Goal: Task Accomplishment & Management: Manage account settings

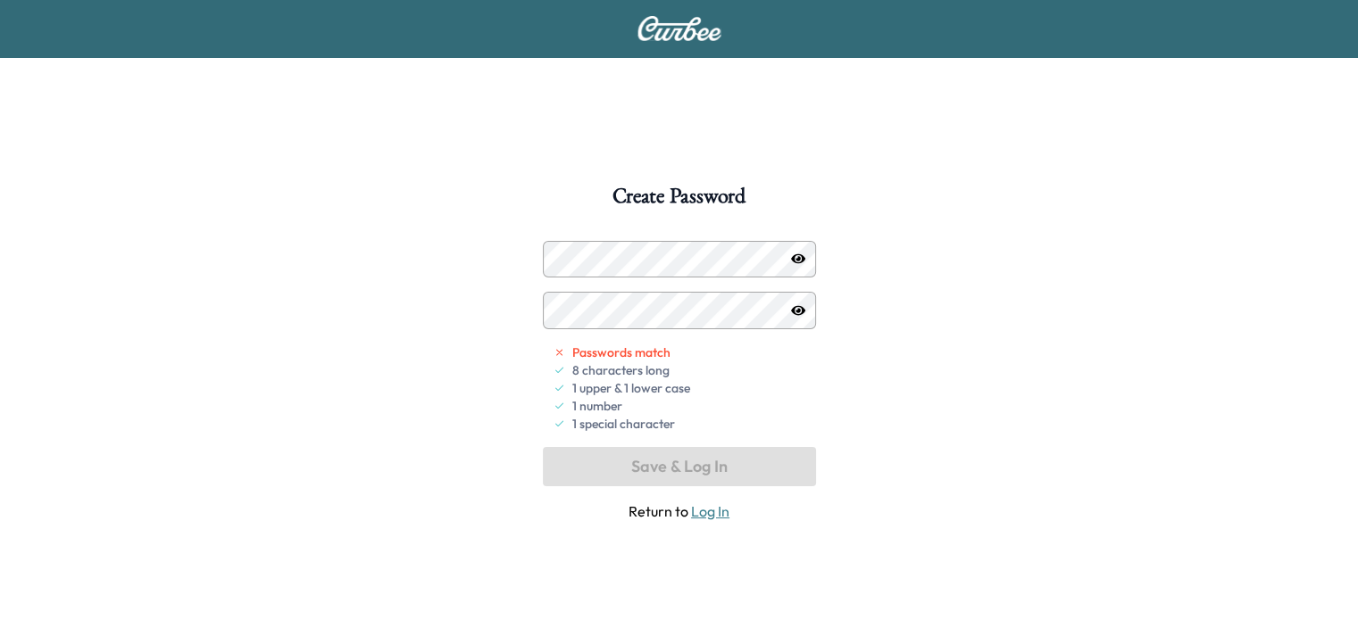
click at [799, 263] on icon "button" at bounding box center [798, 259] width 14 height 10
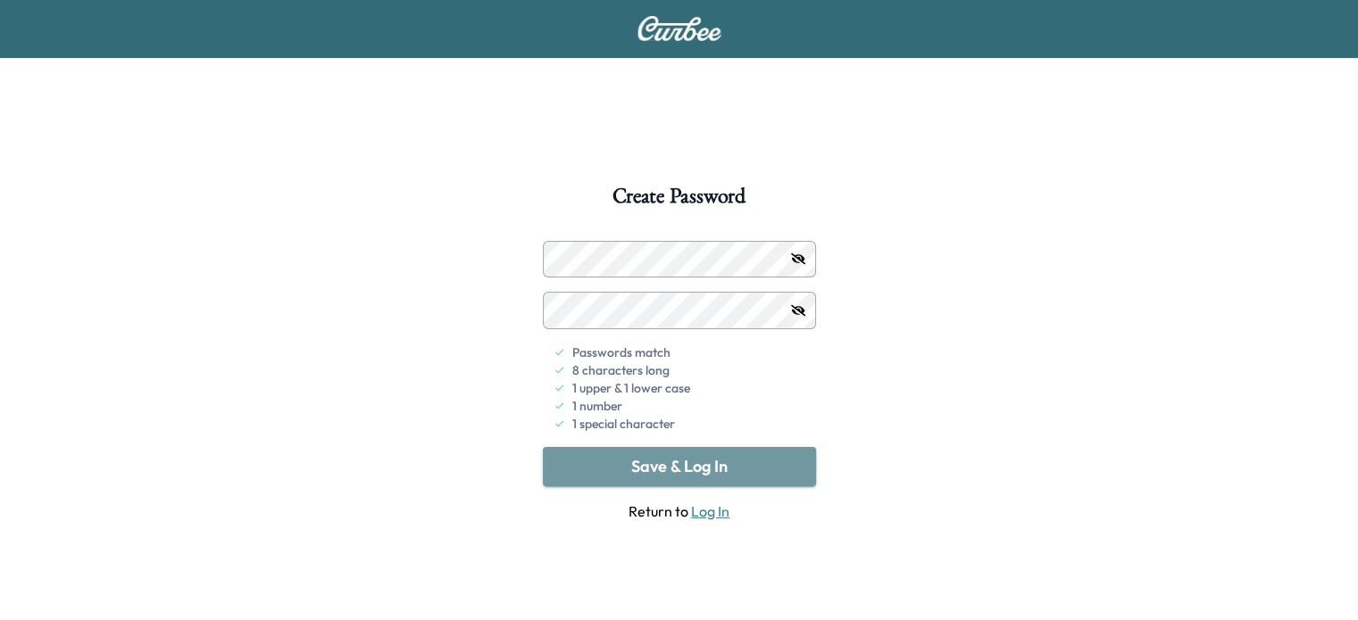
click at [681, 464] on button "Save & Log In" at bounding box center [679, 466] width 273 height 39
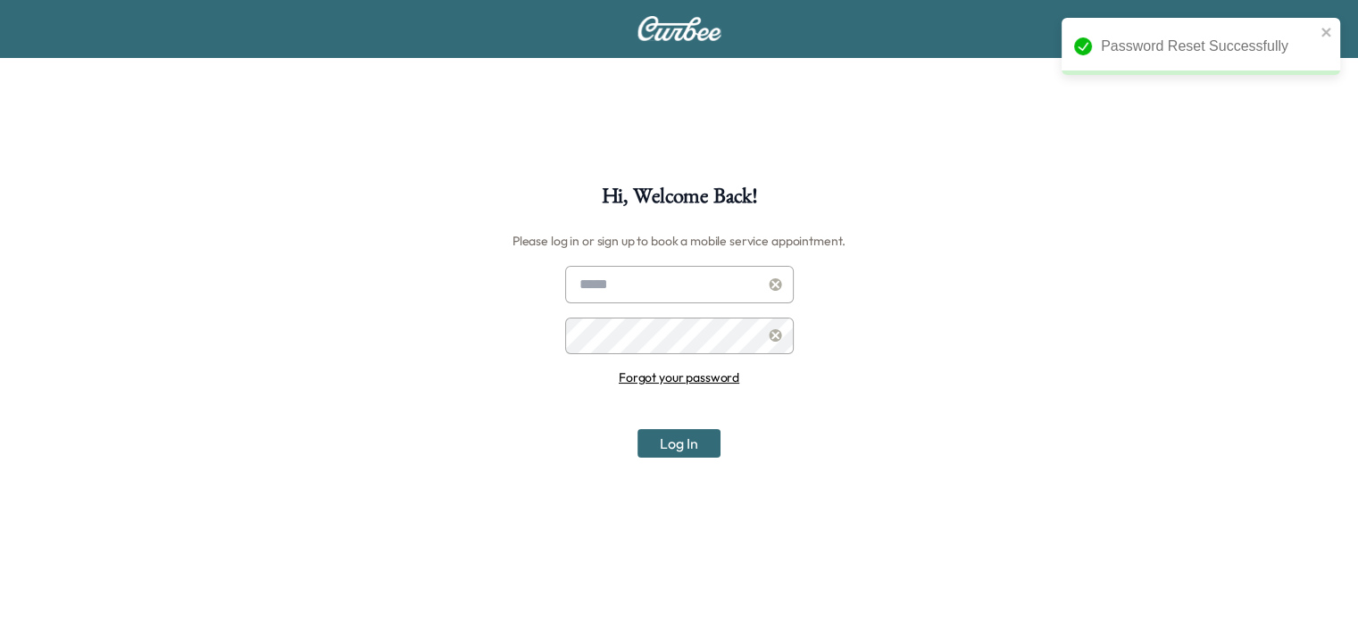
type input "**********"
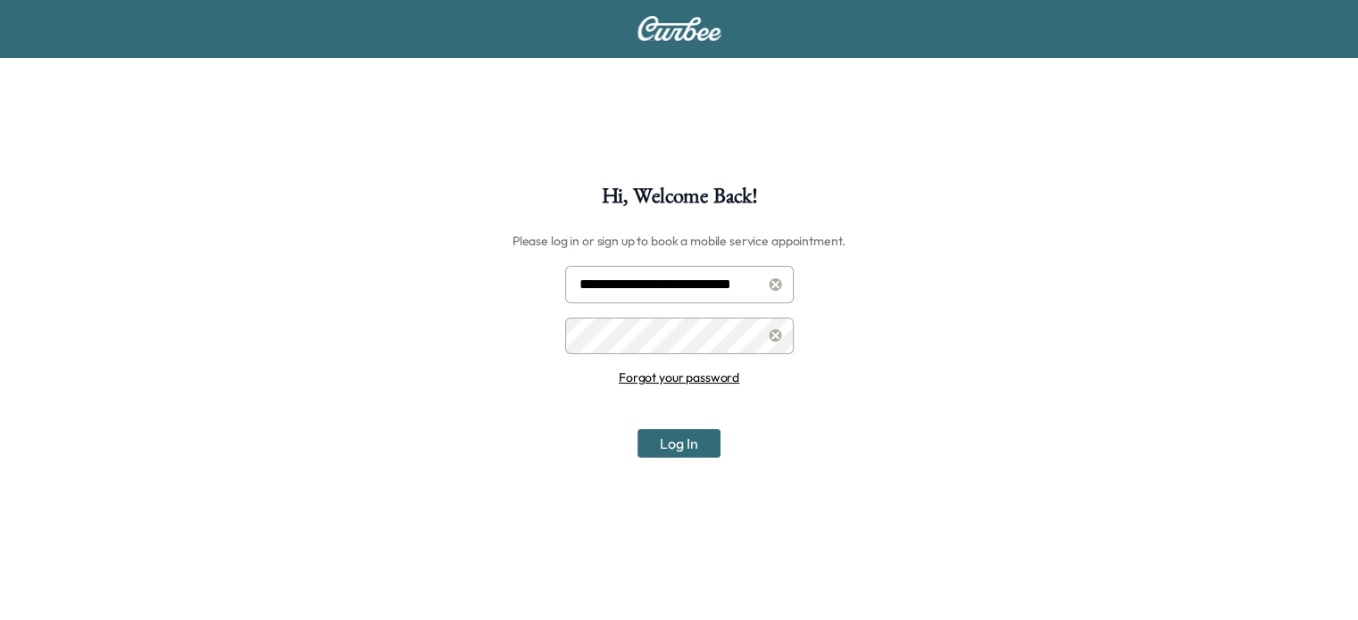
click at [681, 438] on button "Log In" at bounding box center [678, 443] width 83 height 29
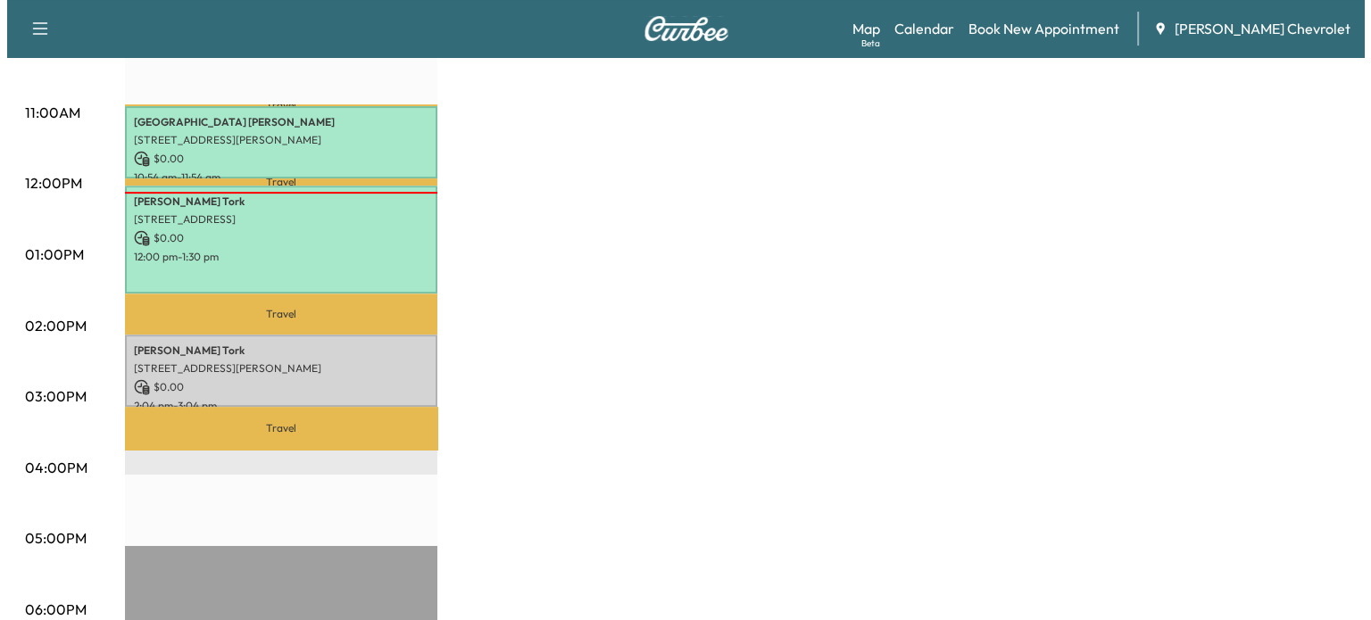
scroll to position [625, 0]
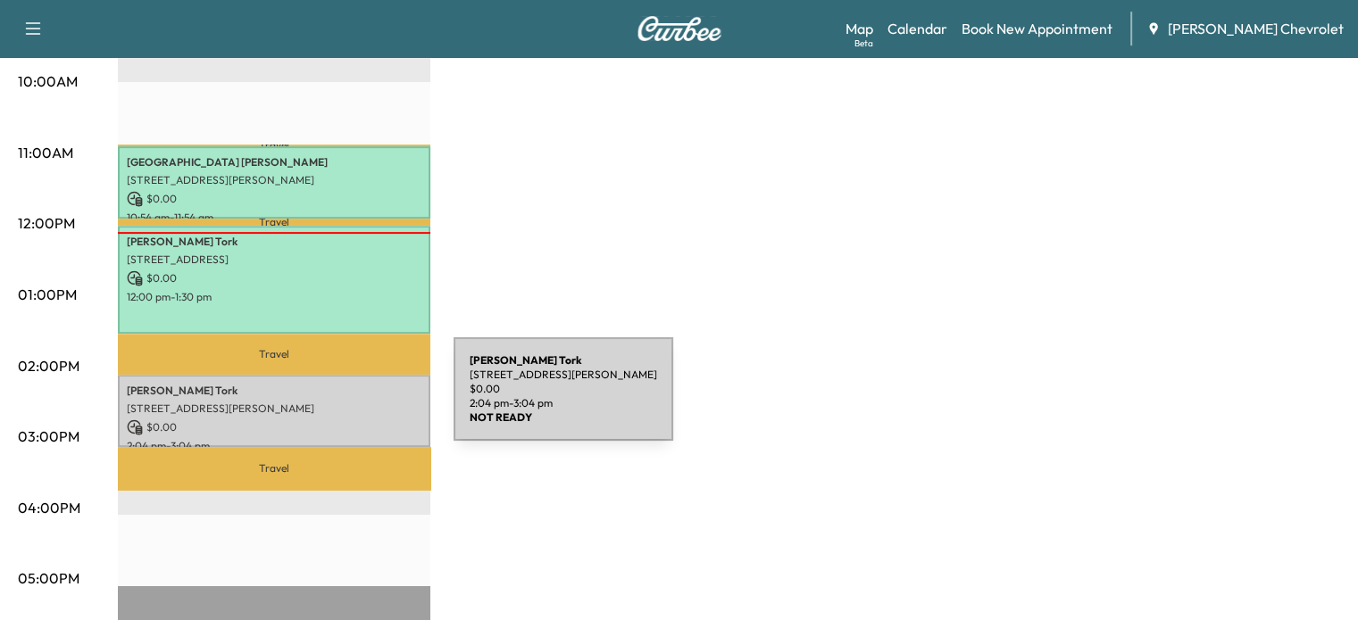
click at [320, 402] on p "4715 Wesley St, Greenville, TX 75401, USA" at bounding box center [274, 409] width 295 height 14
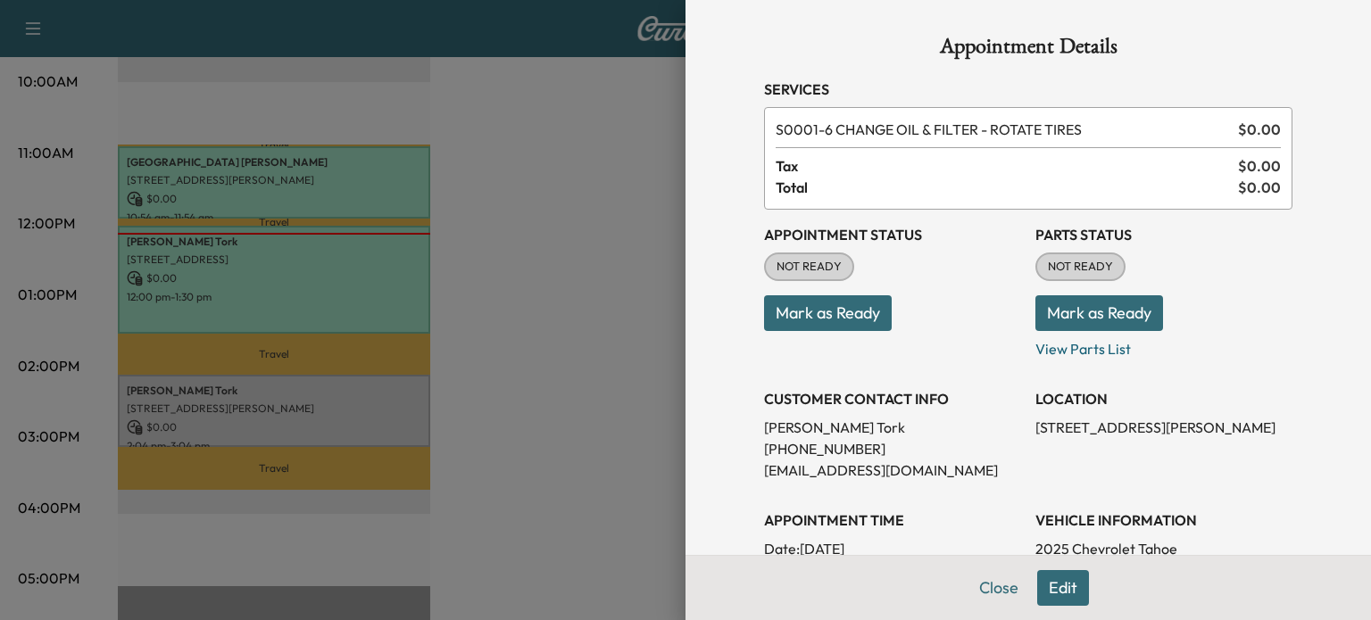
click at [807, 312] on button "Mark as Ready" at bounding box center [828, 313] width 128 height 36
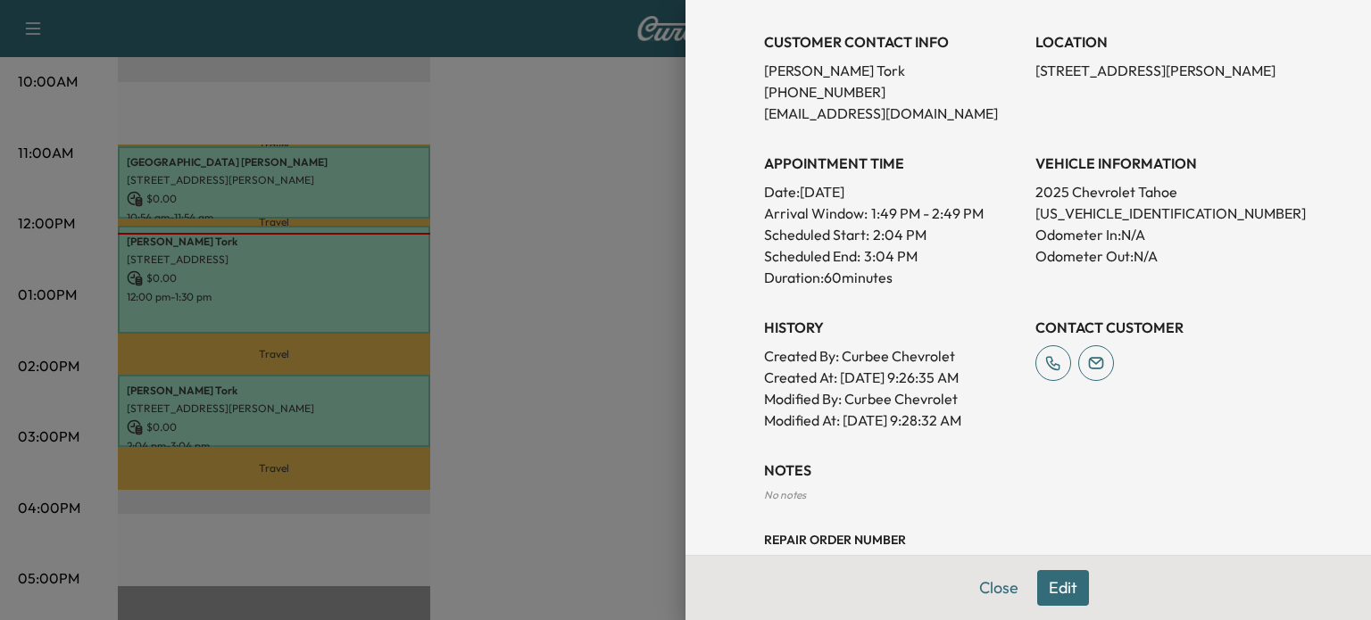
scroll to position [411, 0]
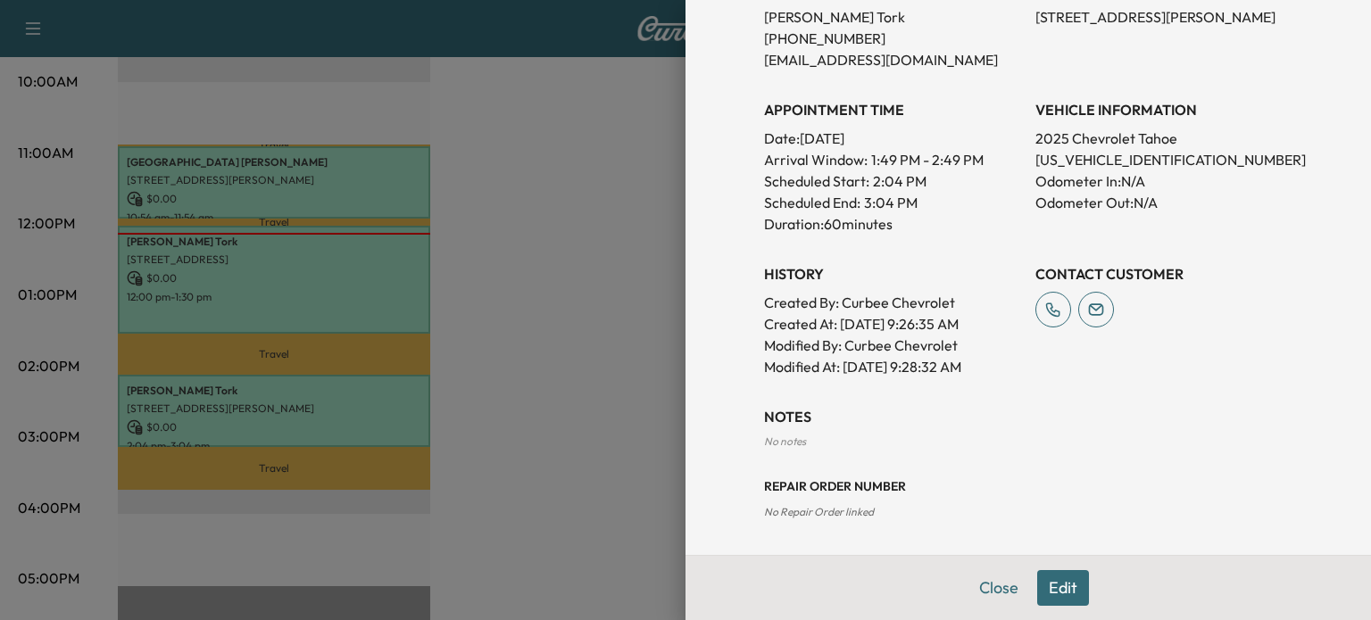
click at [809, 437] on div "No notes" at bounding box center [1028, 442] width 528 height 14
click at [780, 419] on h3 "NOTES" at bounding box center [1028, 416] width 528 height 21
click at [793, 451] on div "Repair Order number No Repair Order linked" at bounding box center [1028, 484] width 528 height 71
click at [1055, 586] on button "Edit" at bounding box center [1063, 588] width 52 height 36
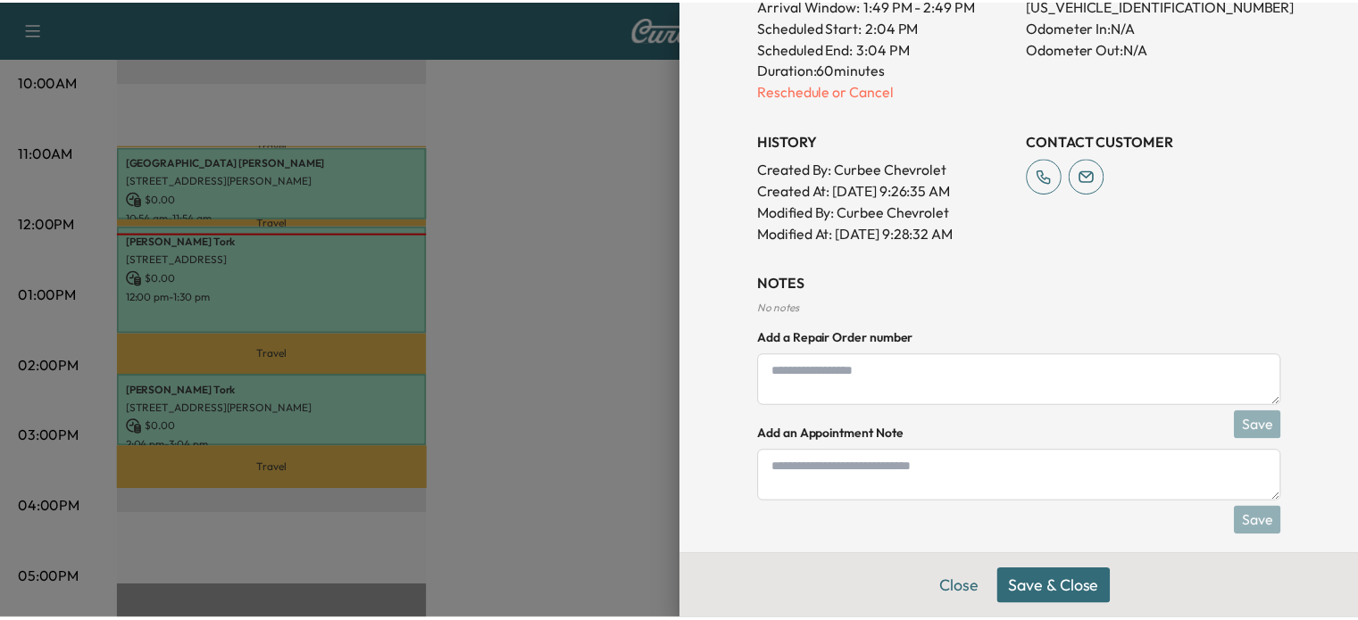
scroll to position [640, 0]
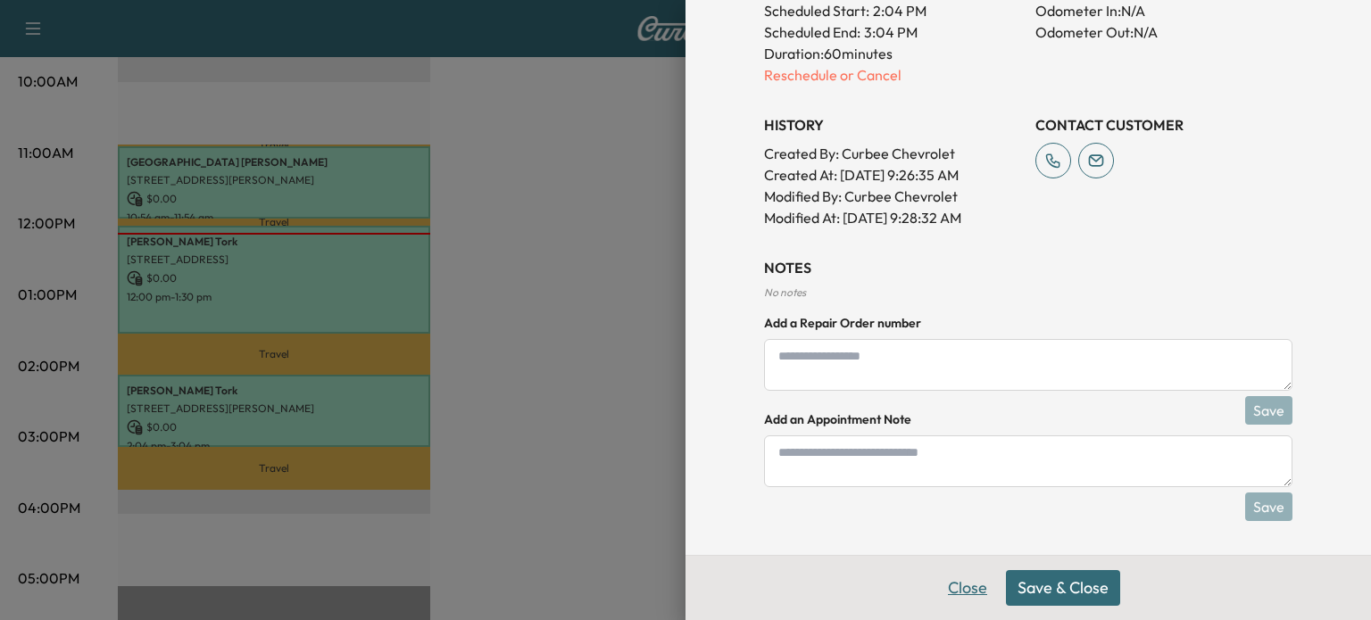
click at [954, 585] on button "Close" at bounding box center [967, 588] width 62 height 36
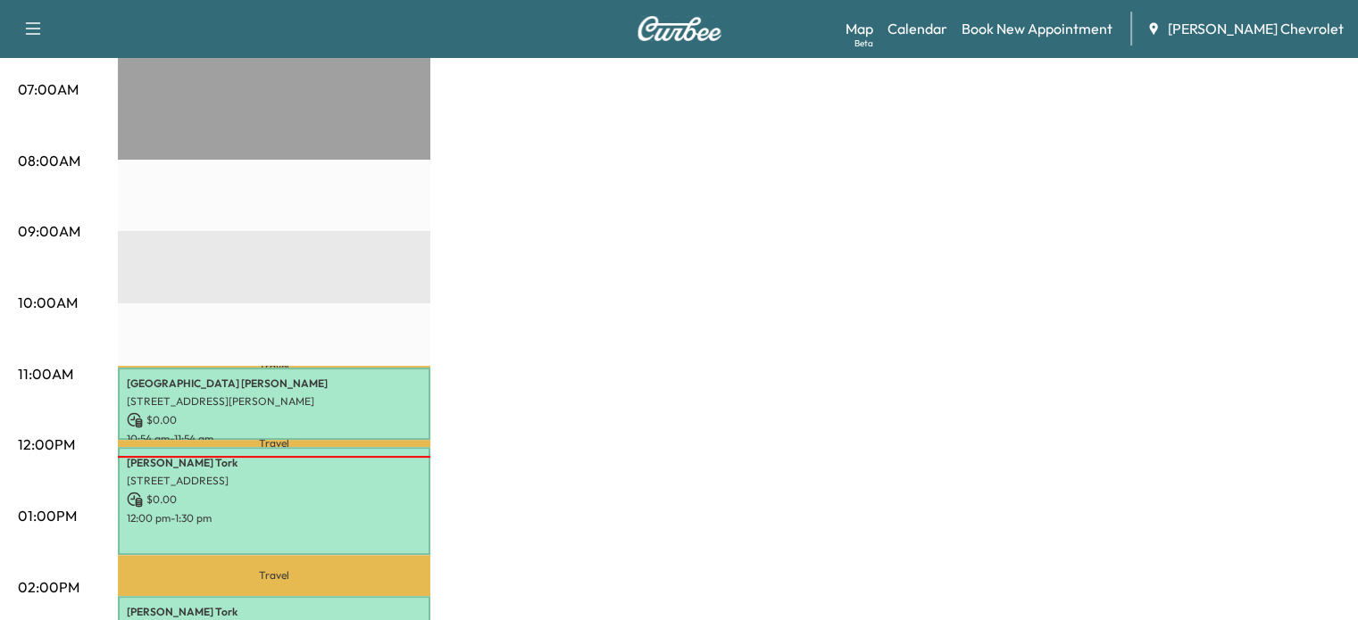
scroll to position [343, 0]
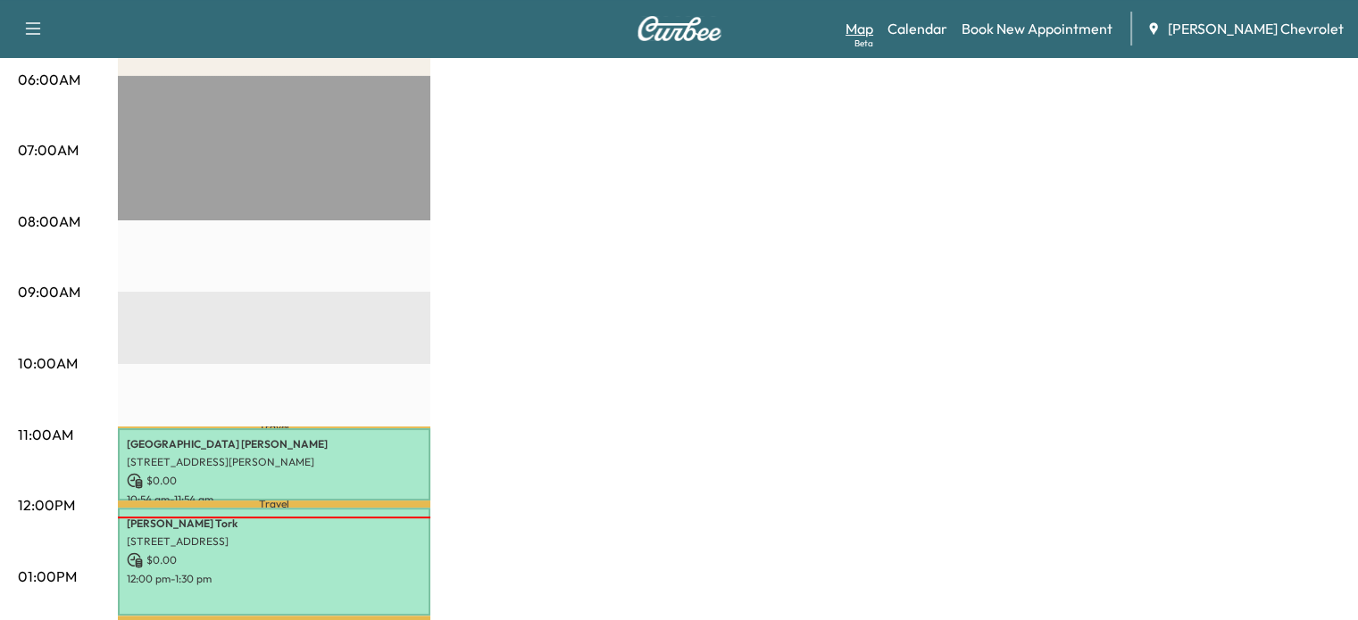
click at [873, 21] on link "Map Beta" at bounding box center [859, 28] width 28 height 21
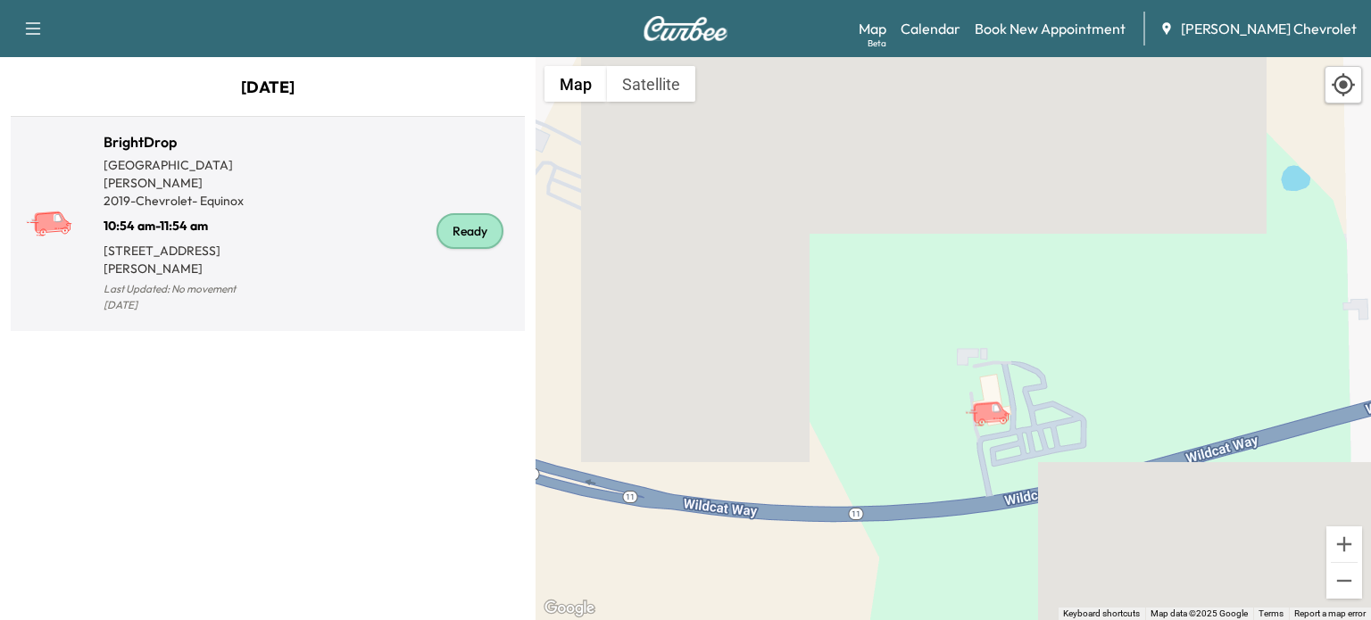
click at [306, 220] on div "Ready" at bounding box center [393, 230] width 250 height 171
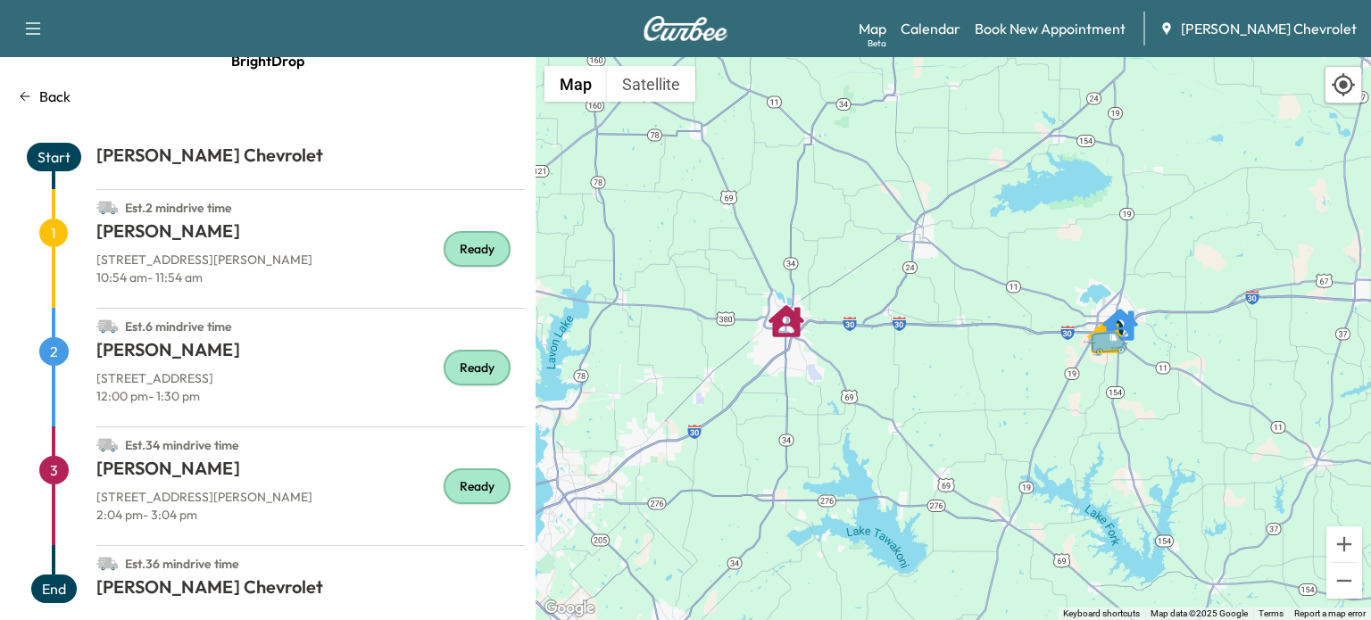
scroll to position [50, 0]
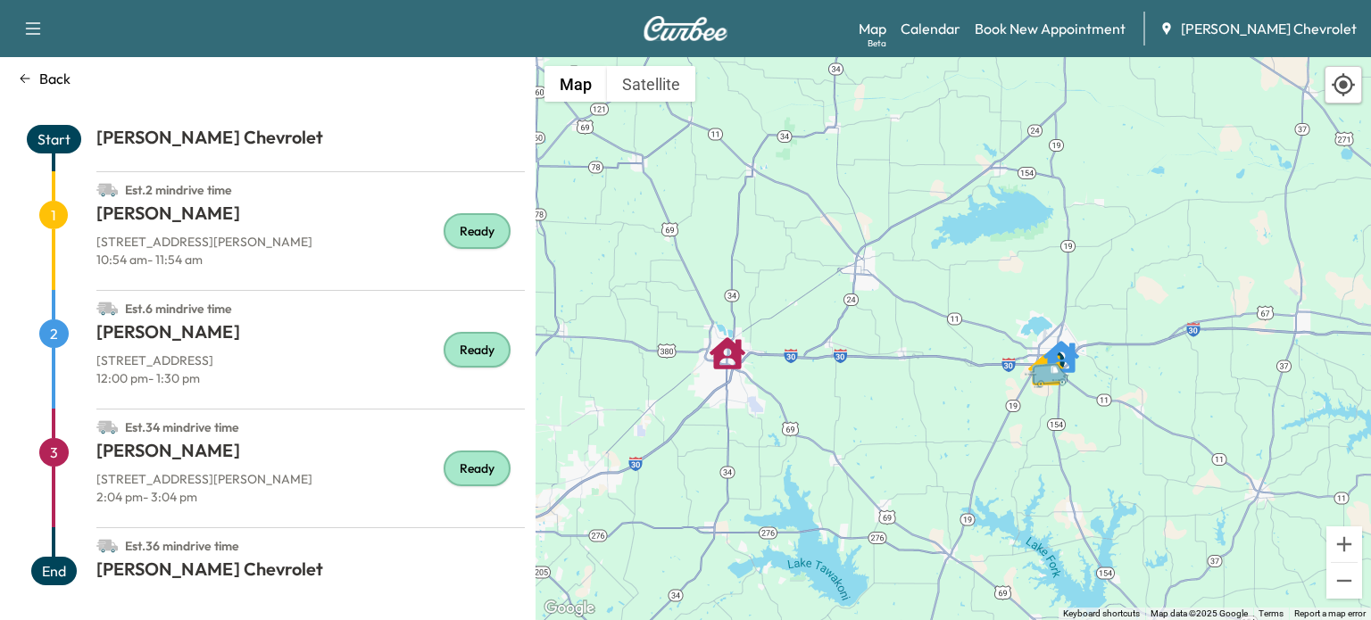
drag, startPoint x: 1111, startPoint y: 349, endPoint x: 1010, endPoint y: 411, distance: 119.4
click at [1031, 384] on icon "Van" at bounding box center [1049, 372] width 37 height 21
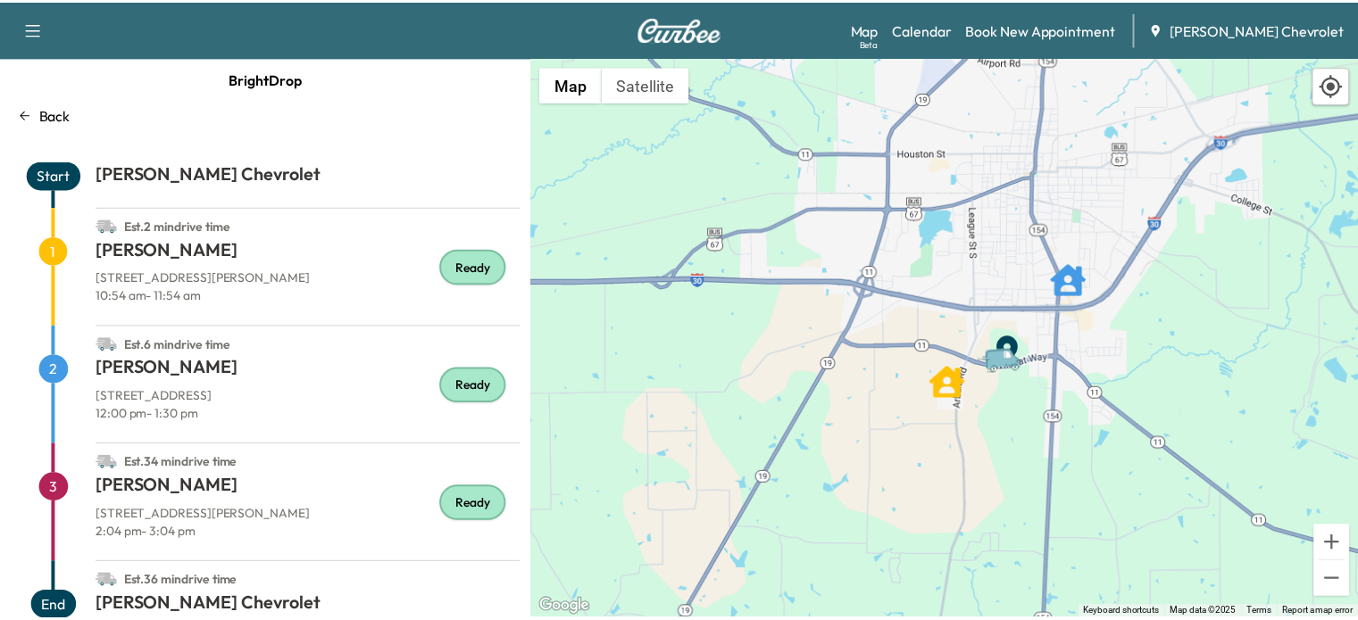
scroll to position [0, 0]
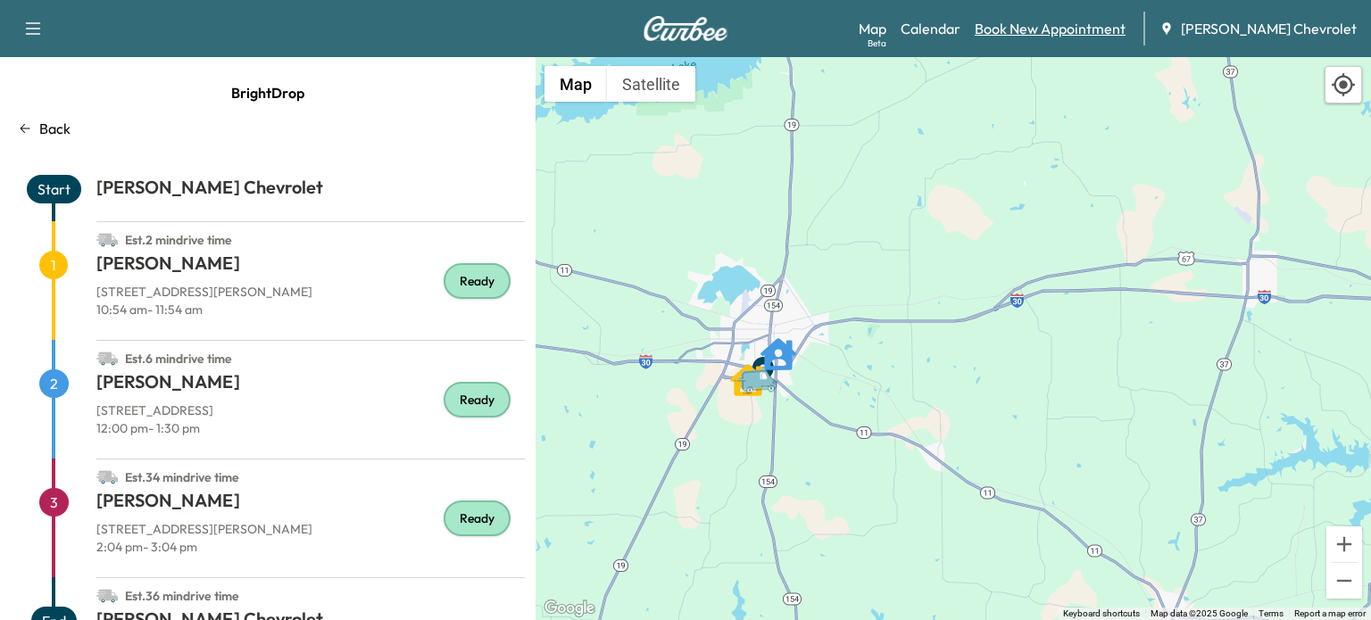
click at [1096, 20] on link "Book New Appointment" at bounding box center [1050, 28] width 151 height 21
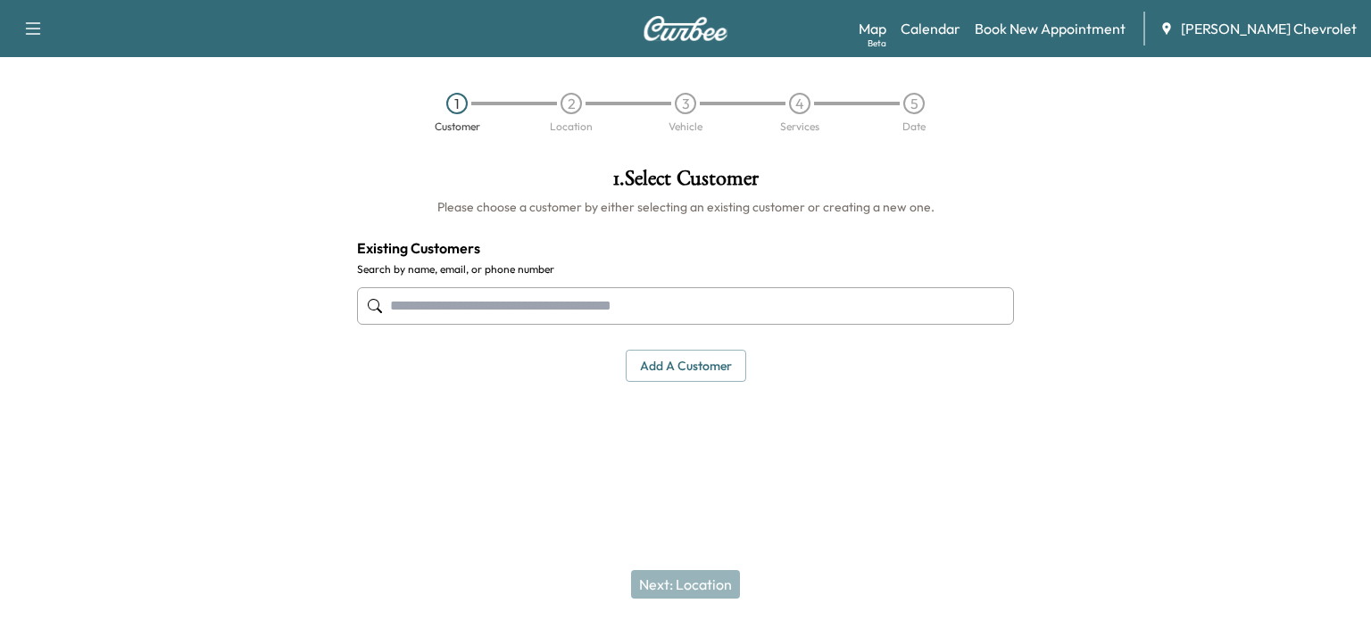
click at [618, 306] on input "text" at bounding box center [685, 305] width 657 height 37
type input "*"
click at [693, 366] on button "Add a customer" at bounding box center [686, 366] width 121 height 33
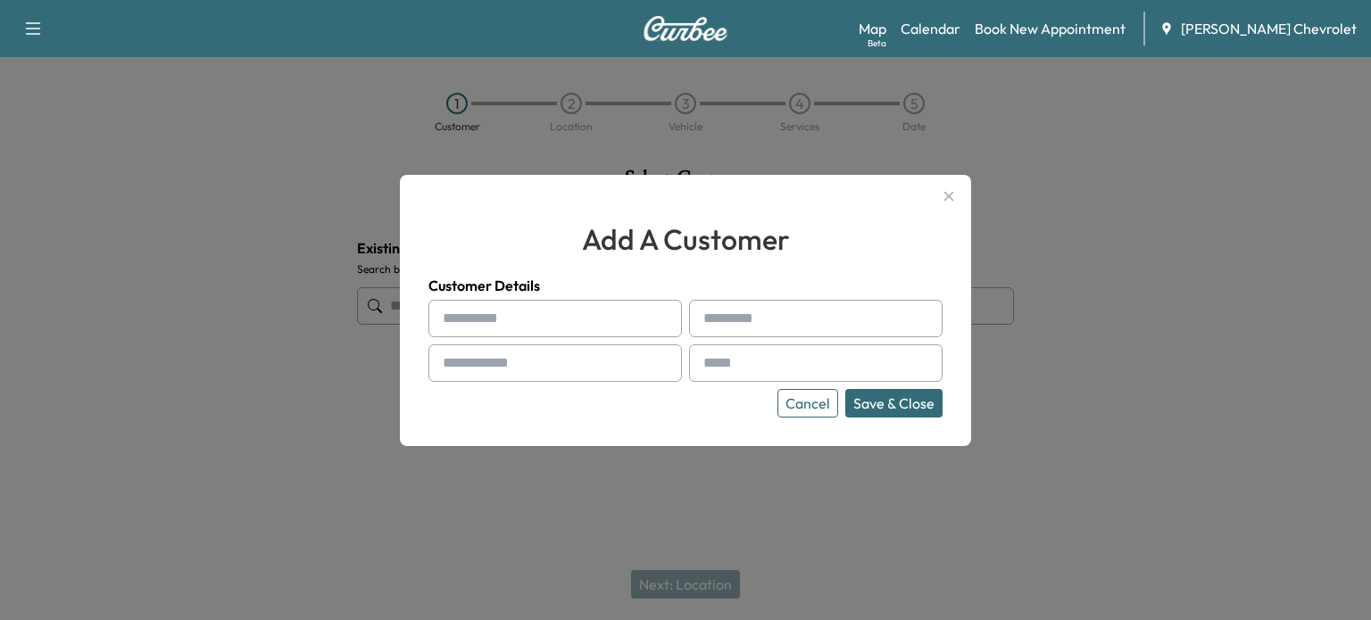
click at [505, 323] on input "text" at bounding box center [555, 318] width 254 height 37
type input "*****"
type input "*********"
type input "**********"
click at [759, 353] on input "text" at bounding box center [816, 363] width 254 height 37
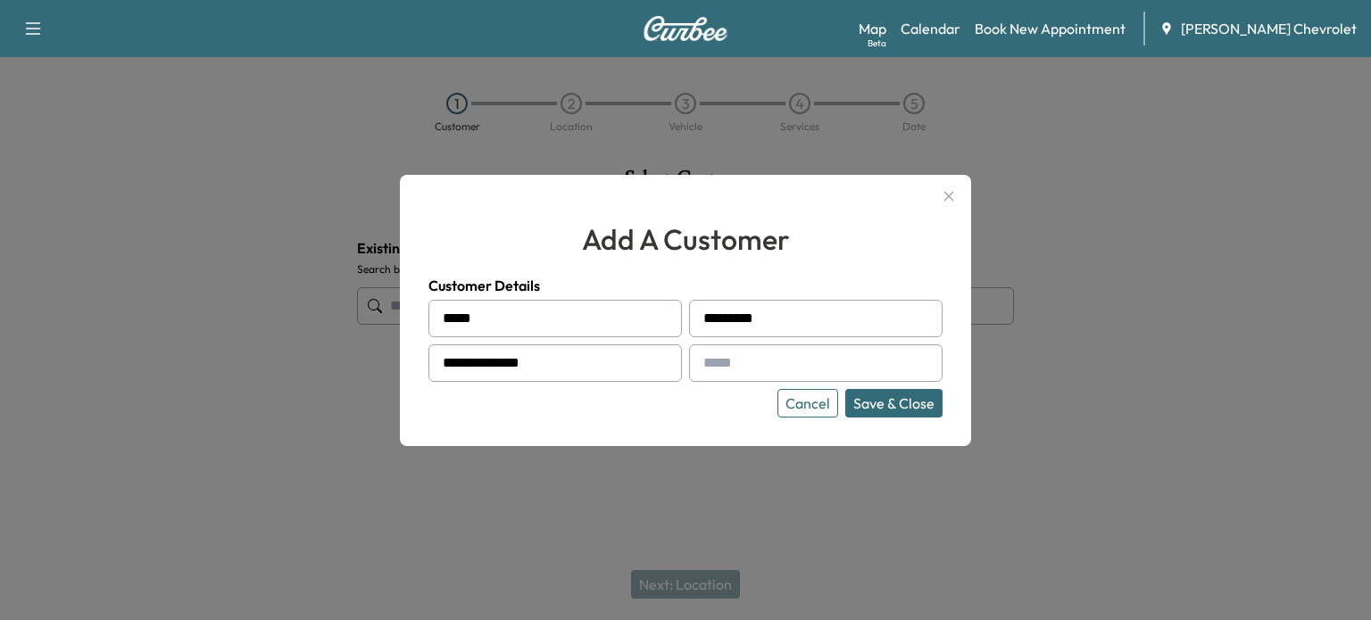
type input "**********"
click at [902, 400] on button "Save & Close" at bounding box center [893, 403] width 97 height 29
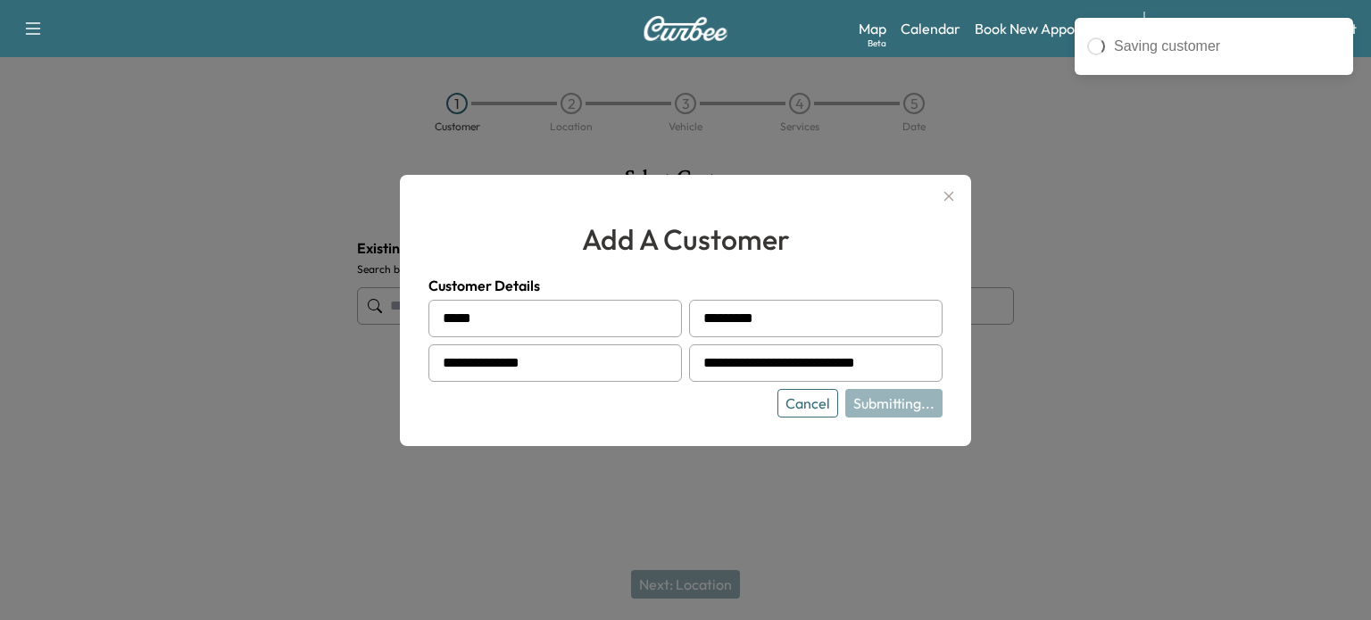
type input "**********"
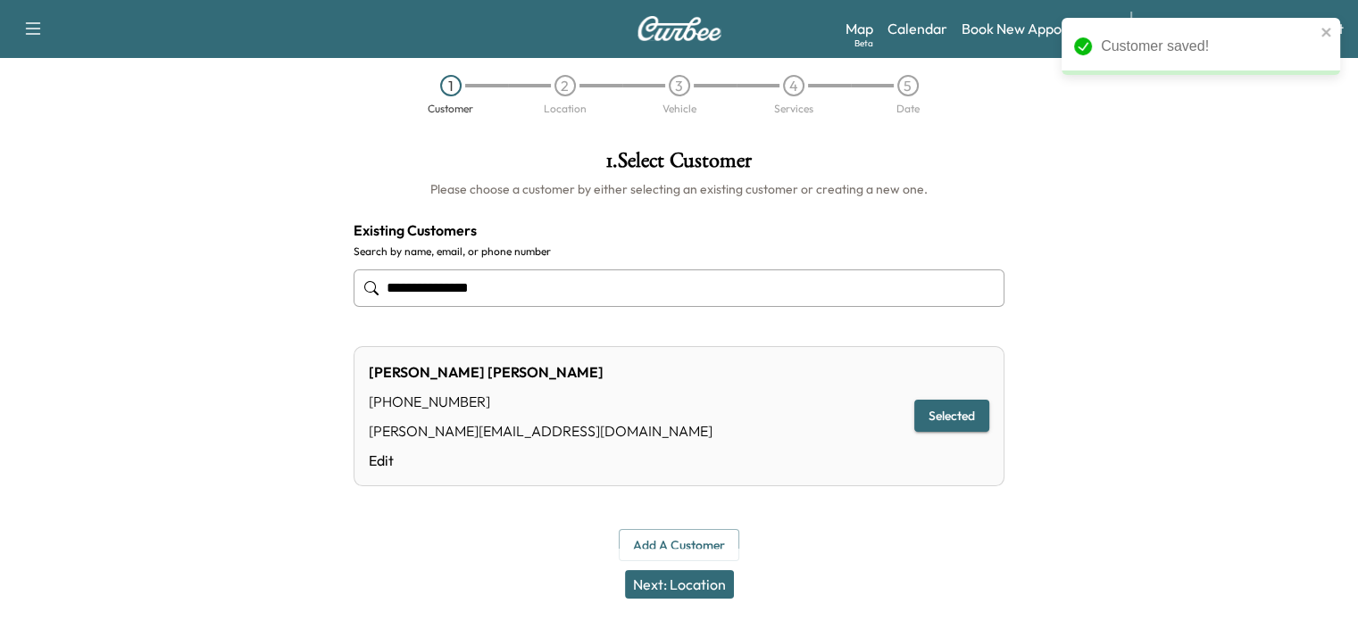
scroll to position [29, 0]
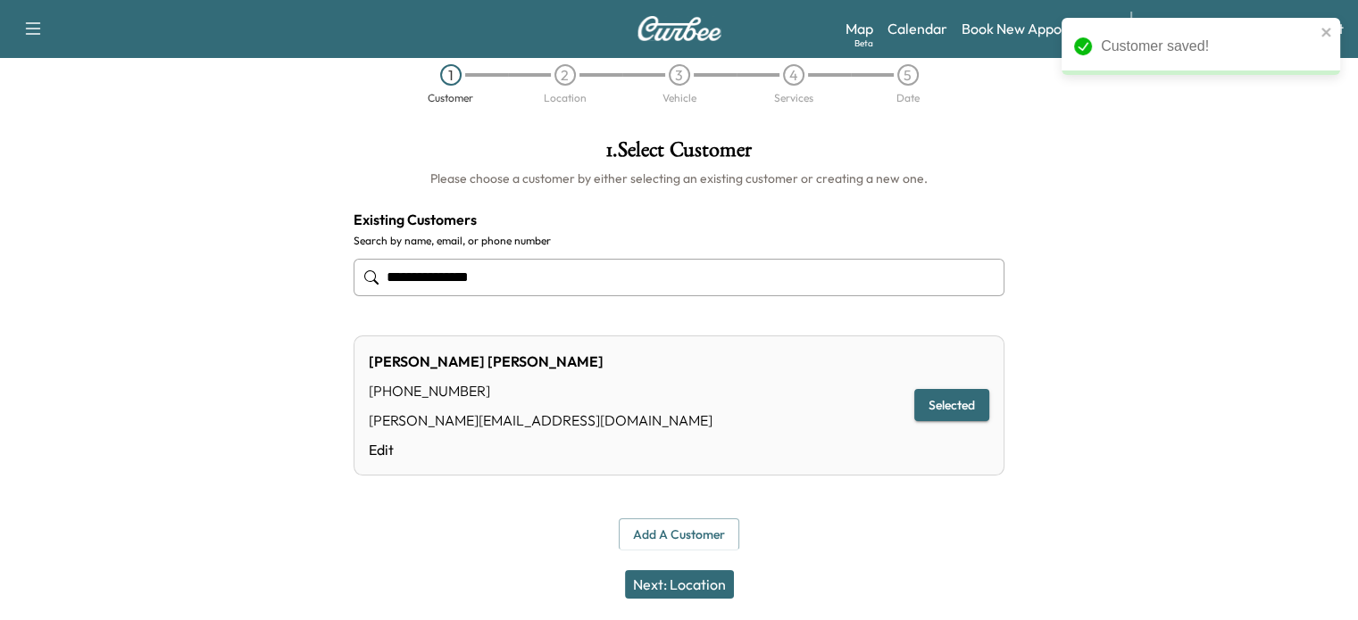
click at [705, 571] on button "Next: Location" at bounding box center [679, 584] width 109 height 29
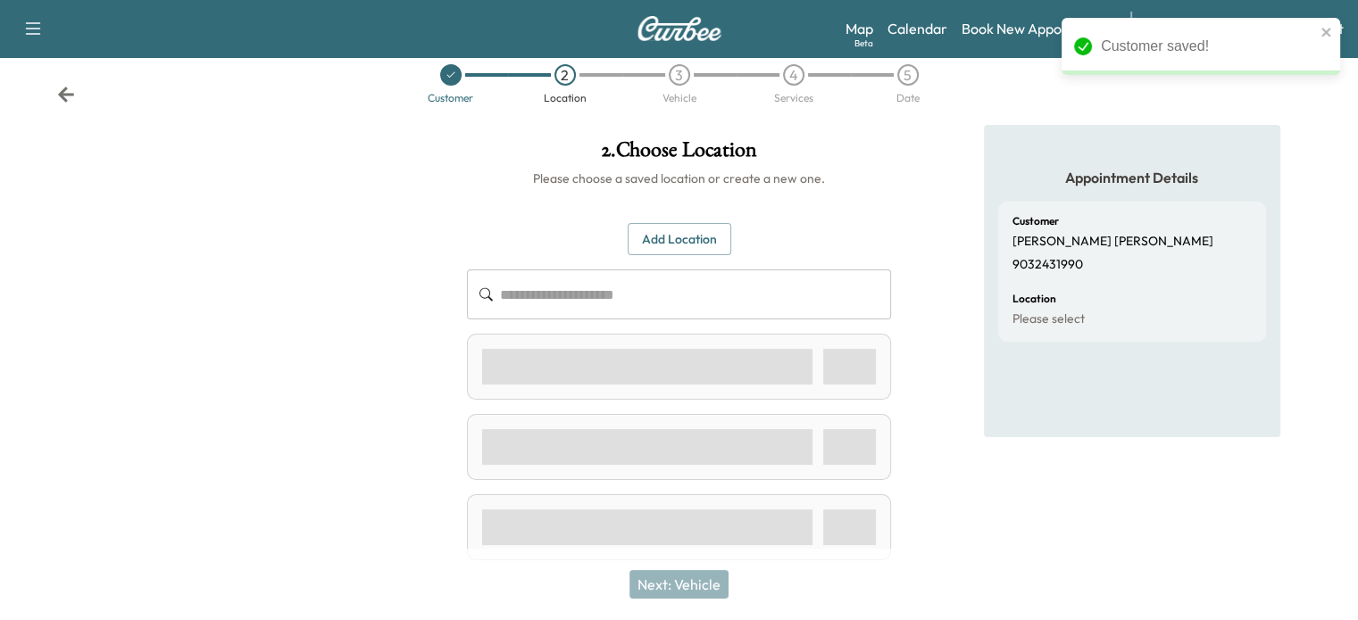
scroll to position [0, 0]
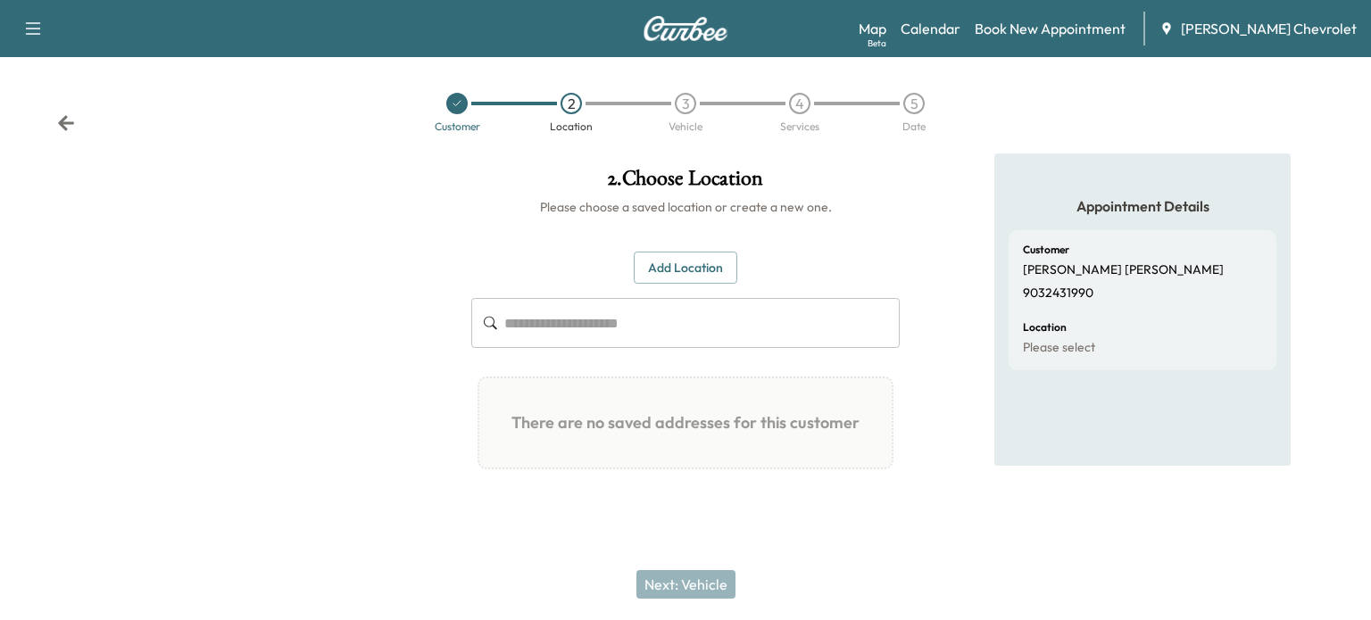
click at [636, 333] on input "text" at bounding box center [701, 323] width 395 height 50
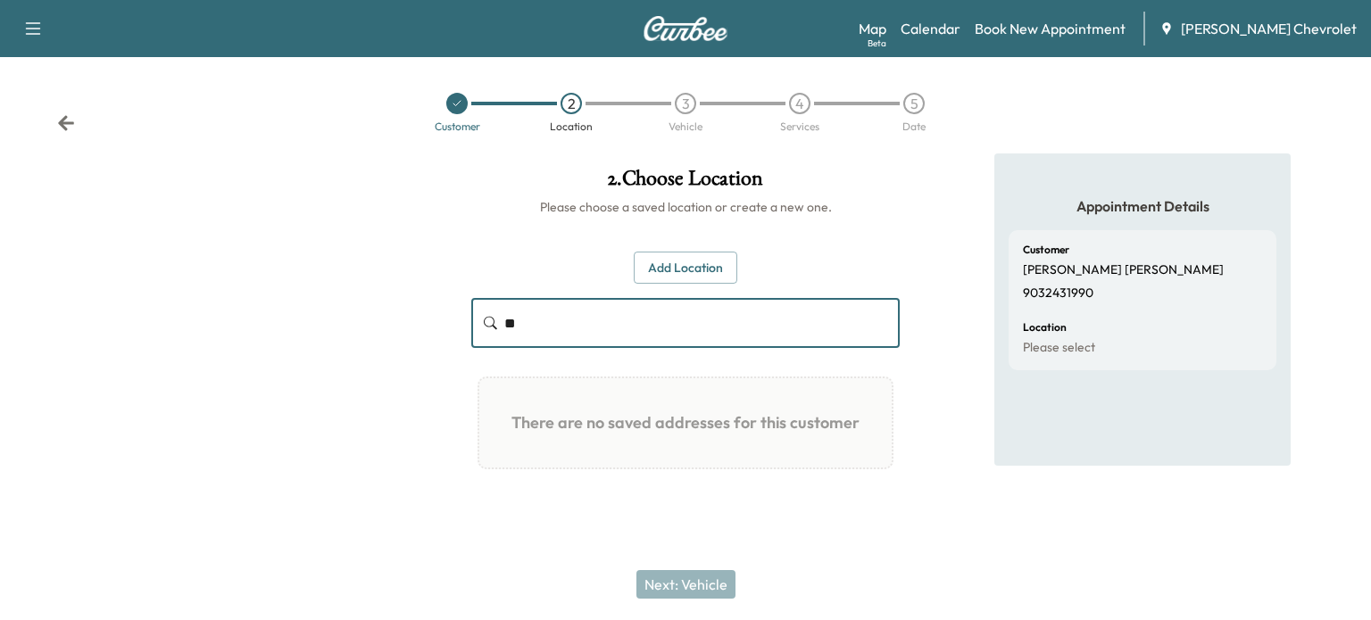
type input "*"
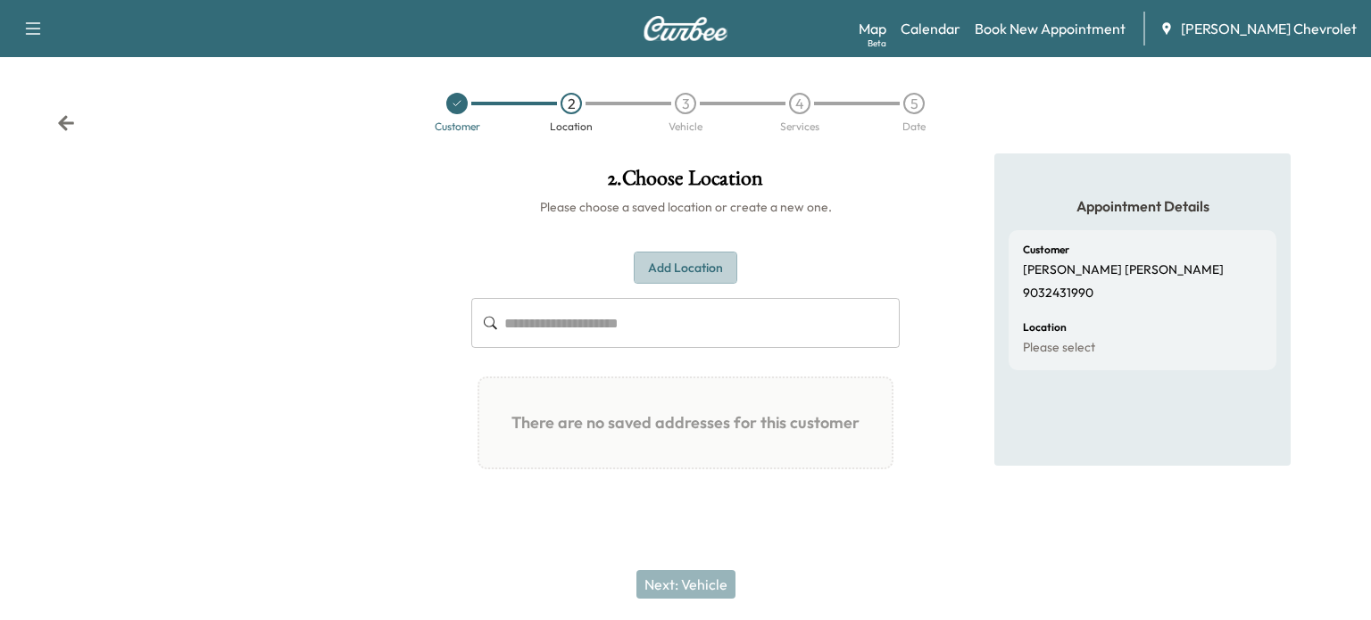
click at [700, 270] on button "Add Location" at bounding box center [686, 268] width 104 height 33
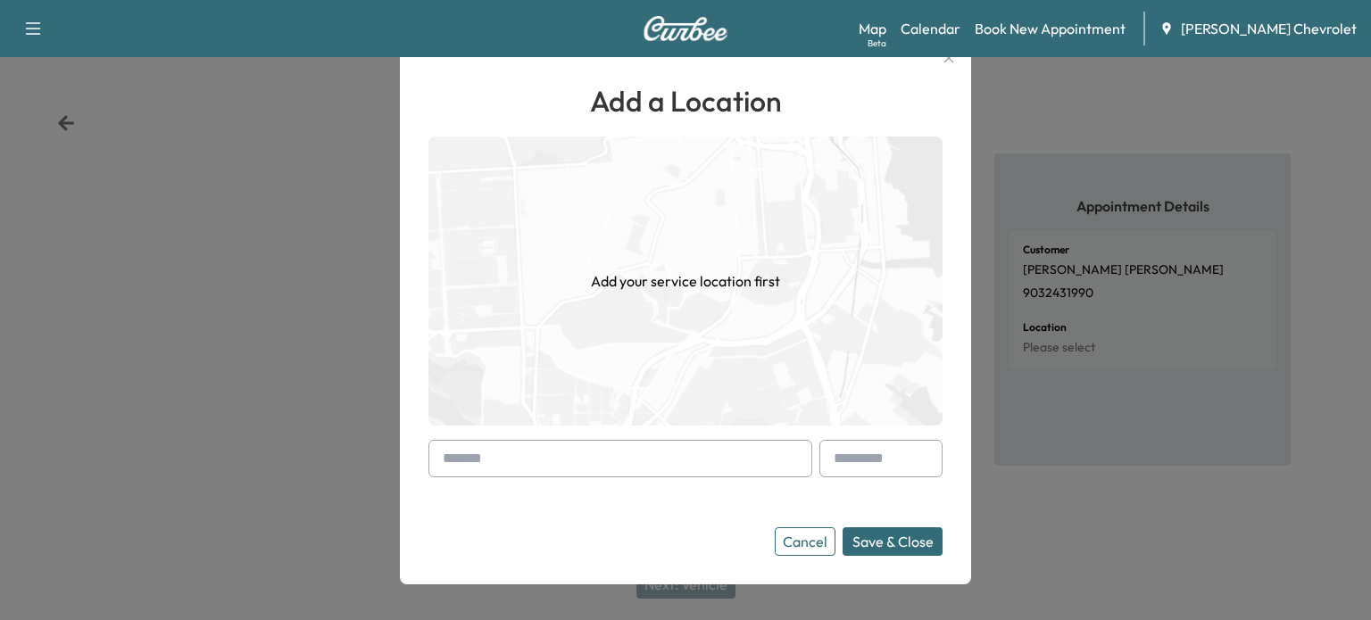
click at [586, 453] on input "text" at bounding box center [620, 458] width 384 height 37
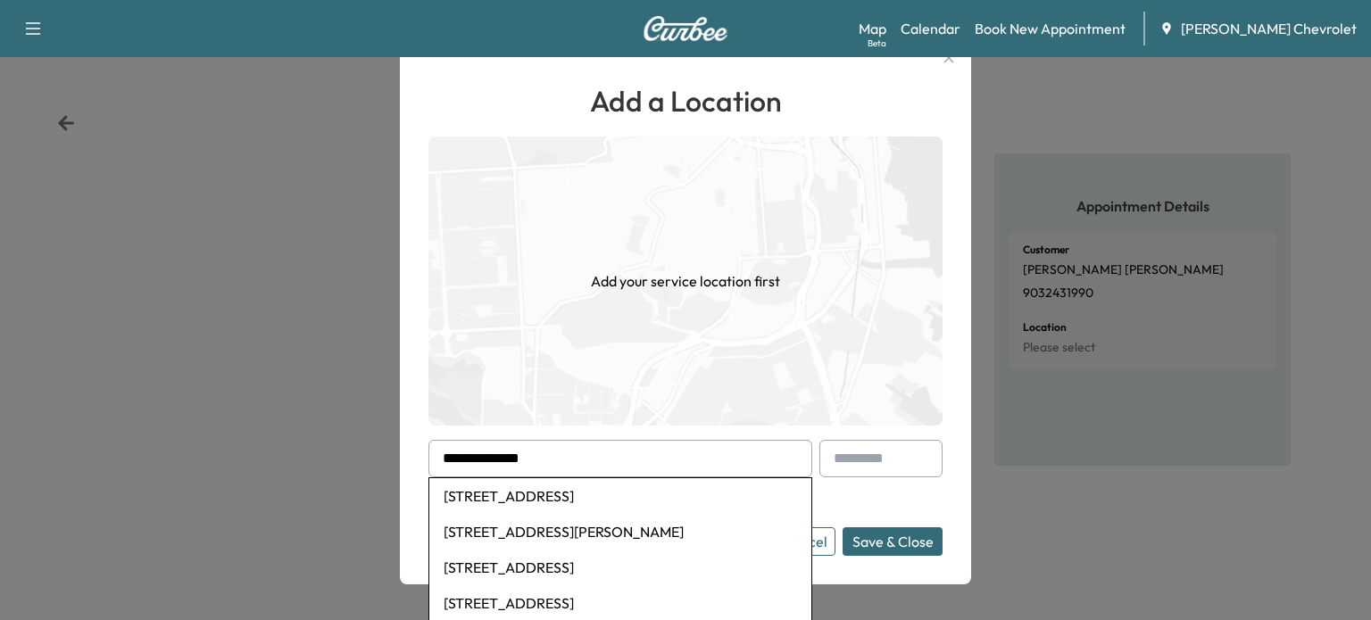
click at [522, 495] on li "3197 County Road 4738, Sulphur Springs, TX, USA" at bounding box center [620, 496] width 382 height 36
type input "**********"
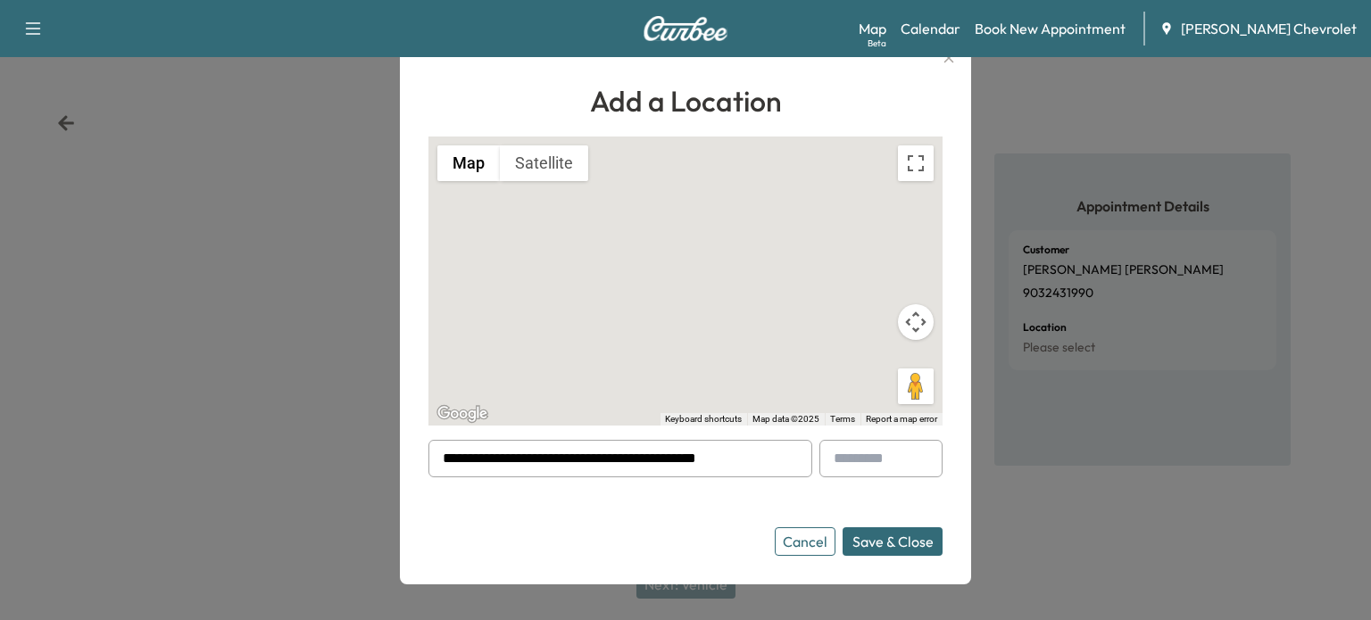
click at [884, 545] on button "Save & Close" at bounding box center [893, 542] width 100 height 29
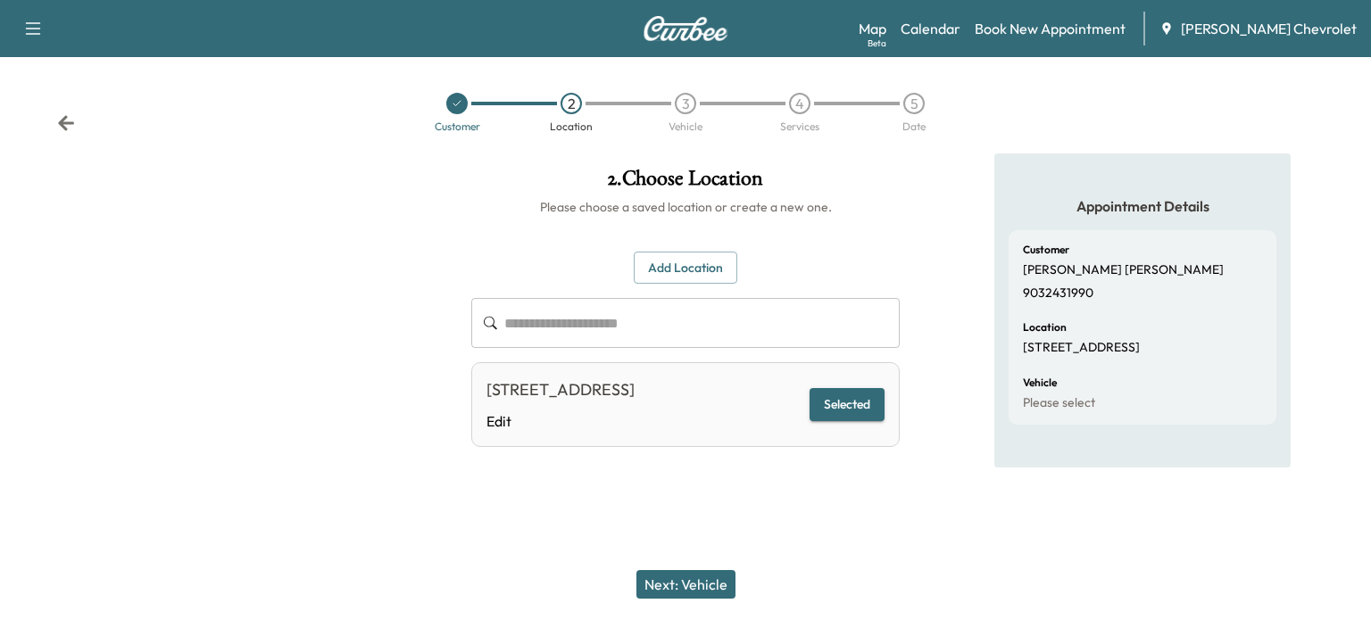
click at [686, 582] on button "Next: Vehicle" at bounding box center [685, 584] width 99 height 29
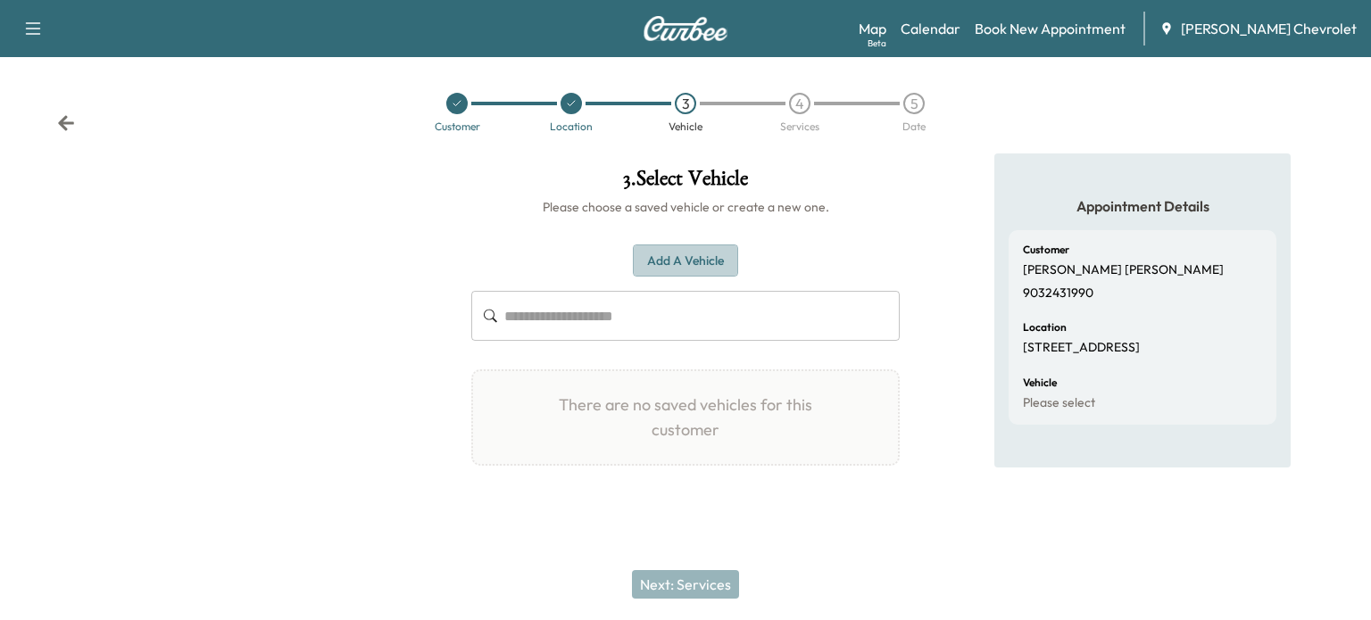
click at [679, 256] on button "Add a Vehicle" at bounding box center [685, 261] width 105 height 33
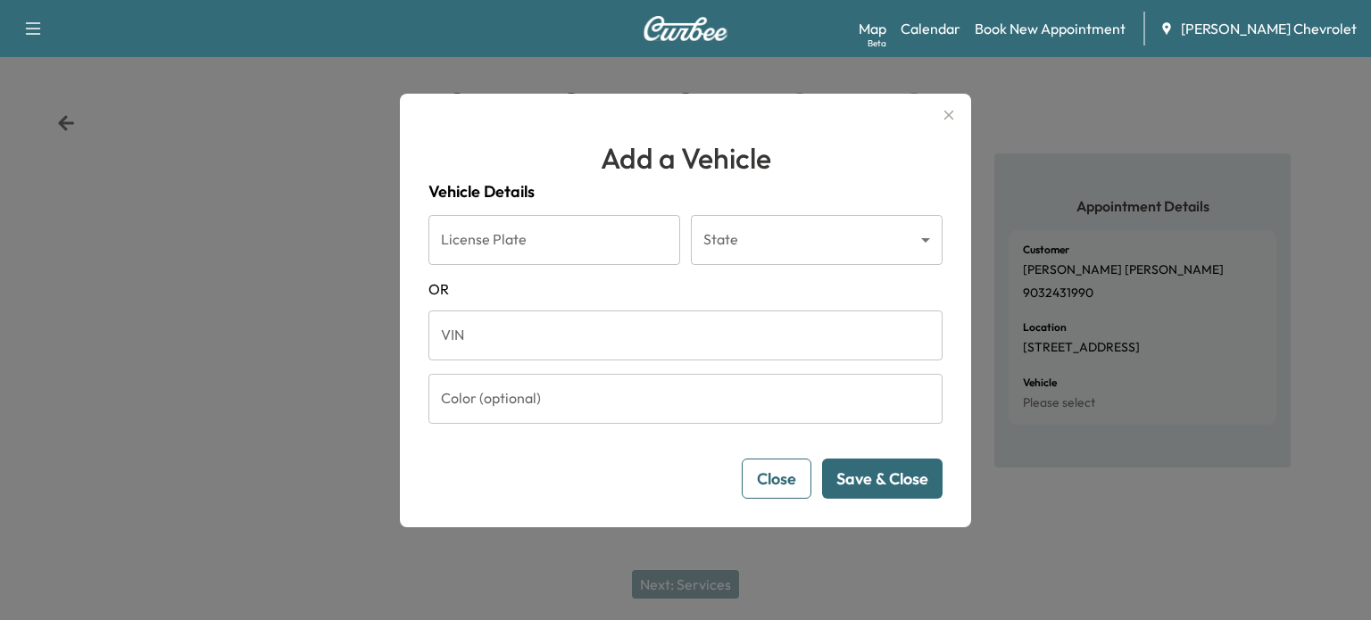
click at [564, 327] on input "VIN" at bounding box center [685, 336] width 514 height 50
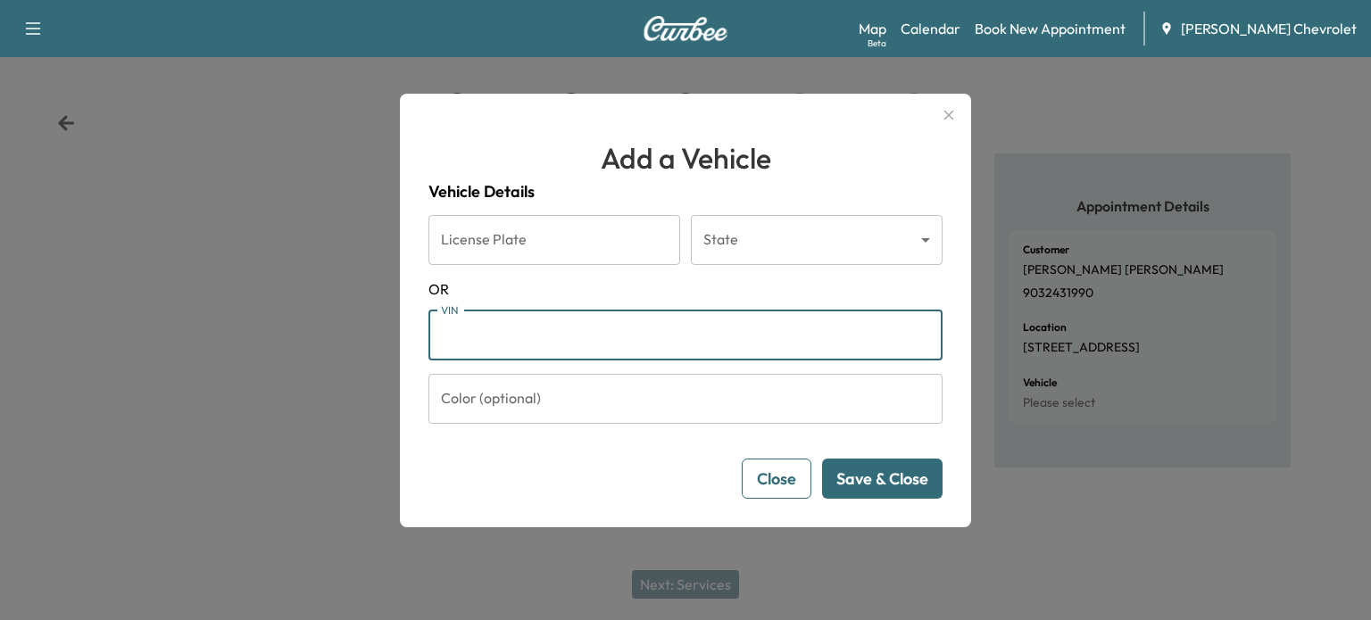
paste input "**********"
type input "**********"
click at [860, 398] on input "Color (optional)" at bounding box center [685, 399] width 514 height 50
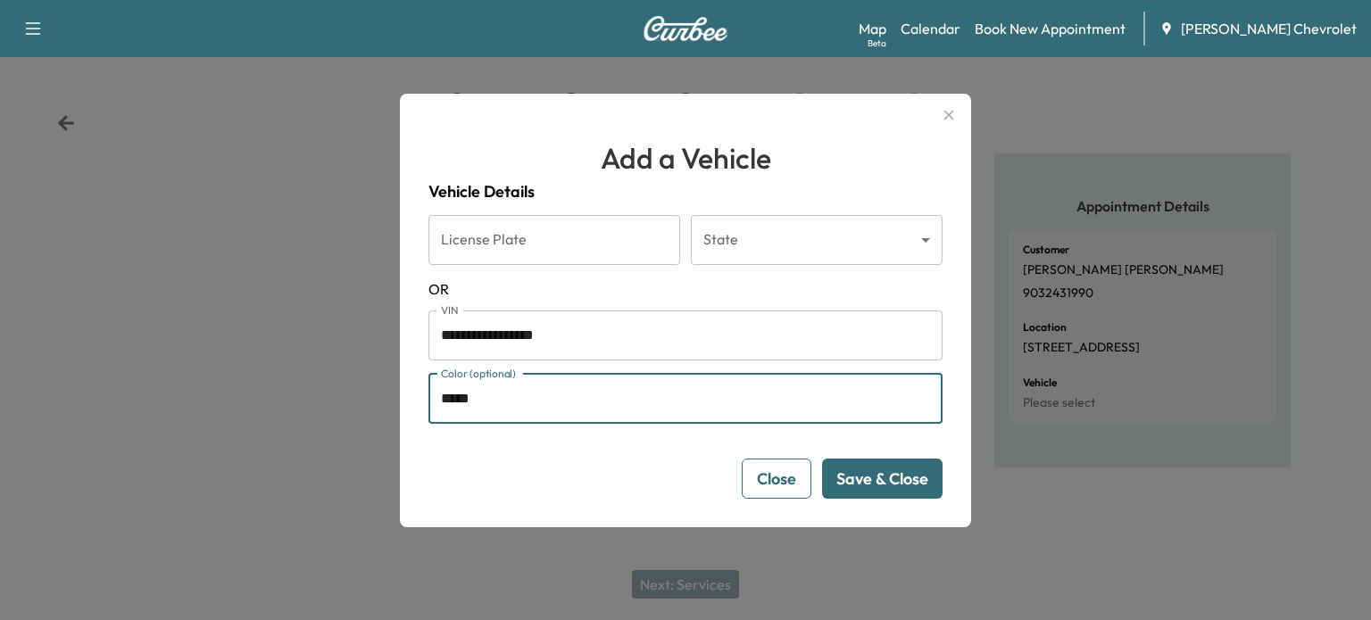
type input "*****"
click at [853, 475] on button "Save & Close" at bounding box center [882, 479] width 121 height 40
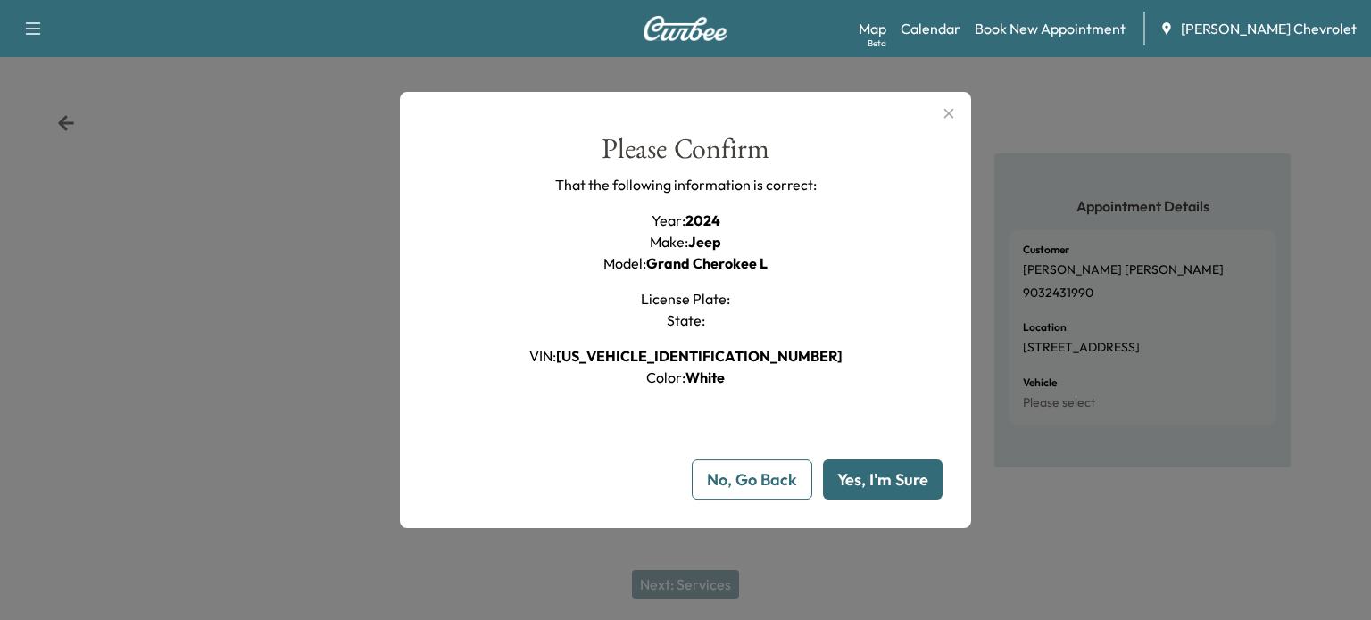
click at [876, 477] on button "Yes, I'm Sure" at bounding box center [883, 480] width 120 height 40
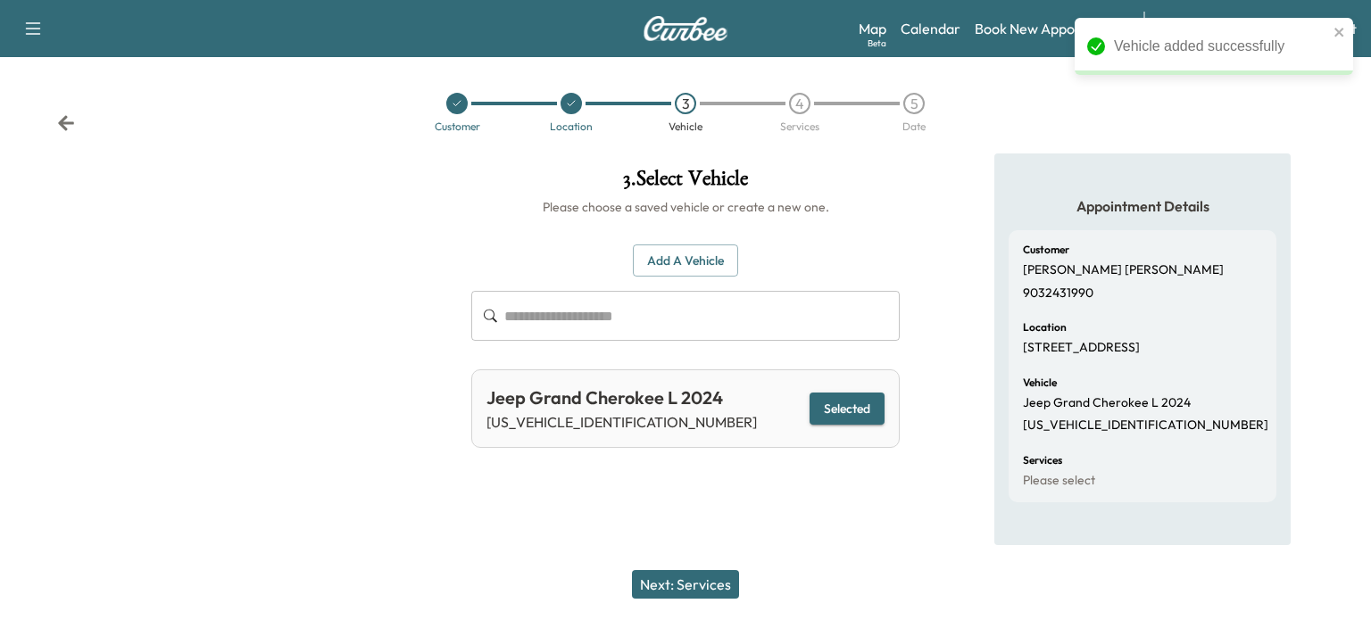
click at [715, 592] on button "Next: Services" at bounding box center [685, 584] width 107 height 29
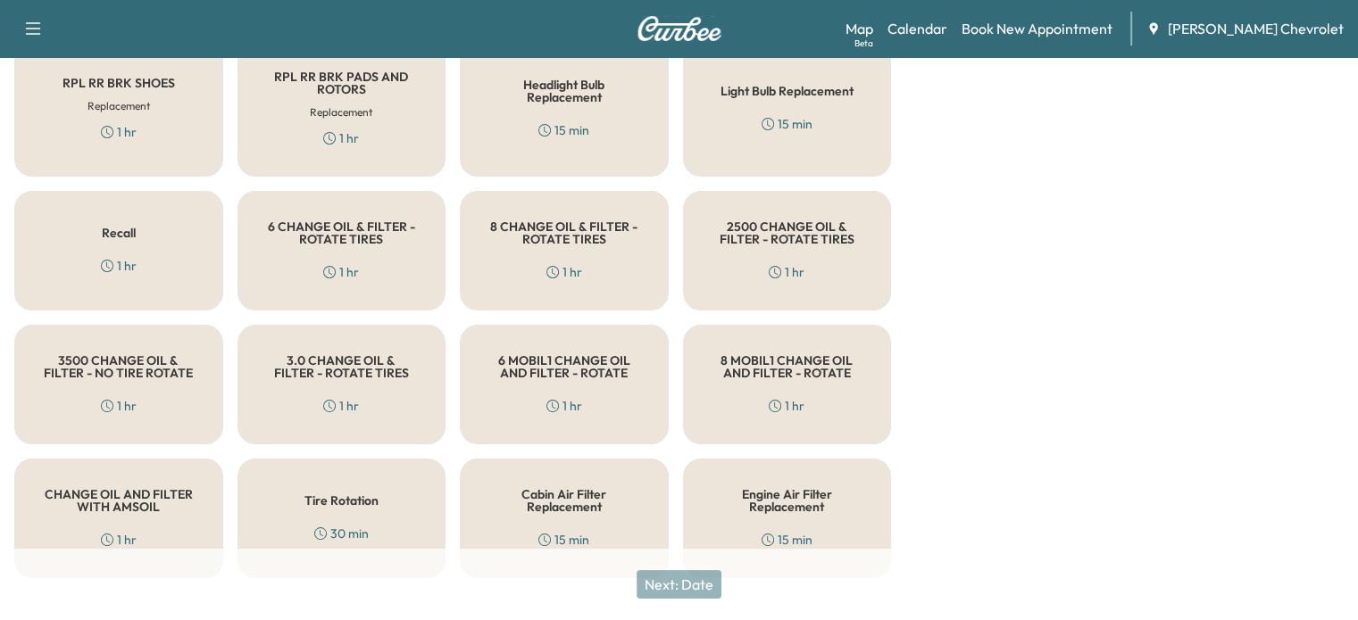
scroll to position [615, 0]
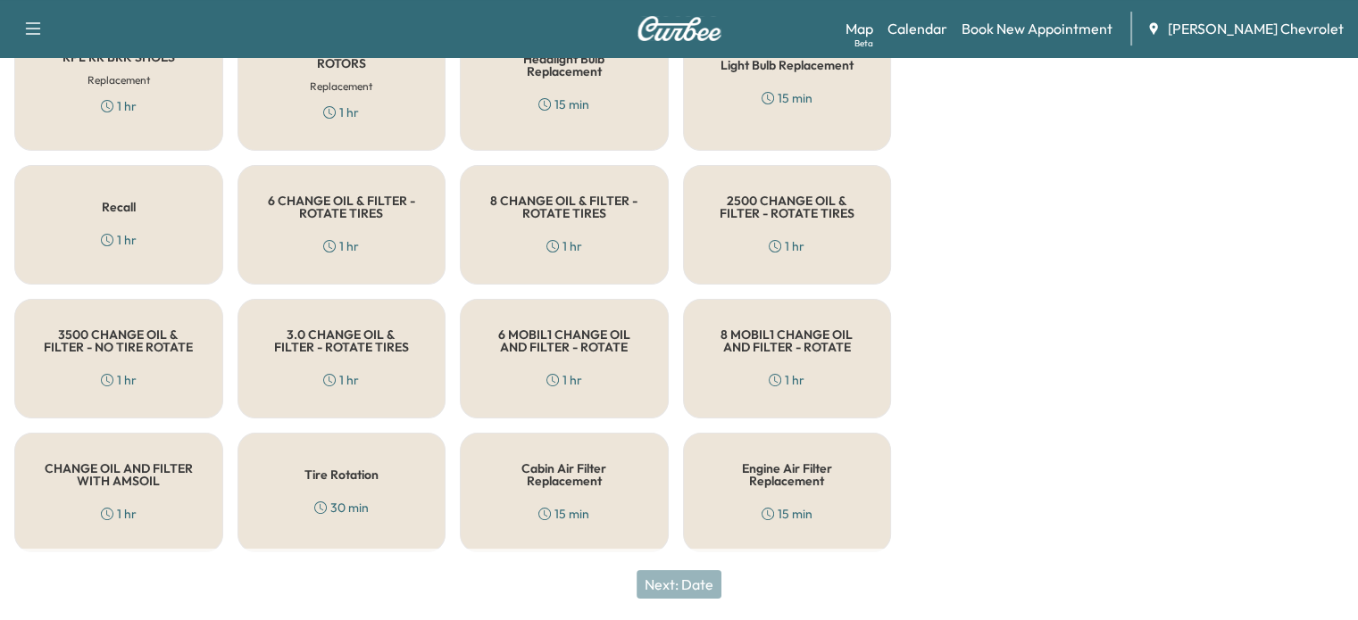
click at [528, 345] on h5 "6 MOBIL1 CHANGE OIL AND FILTER - ROTATE" at bounding box center [564, 340] width 150 height 25
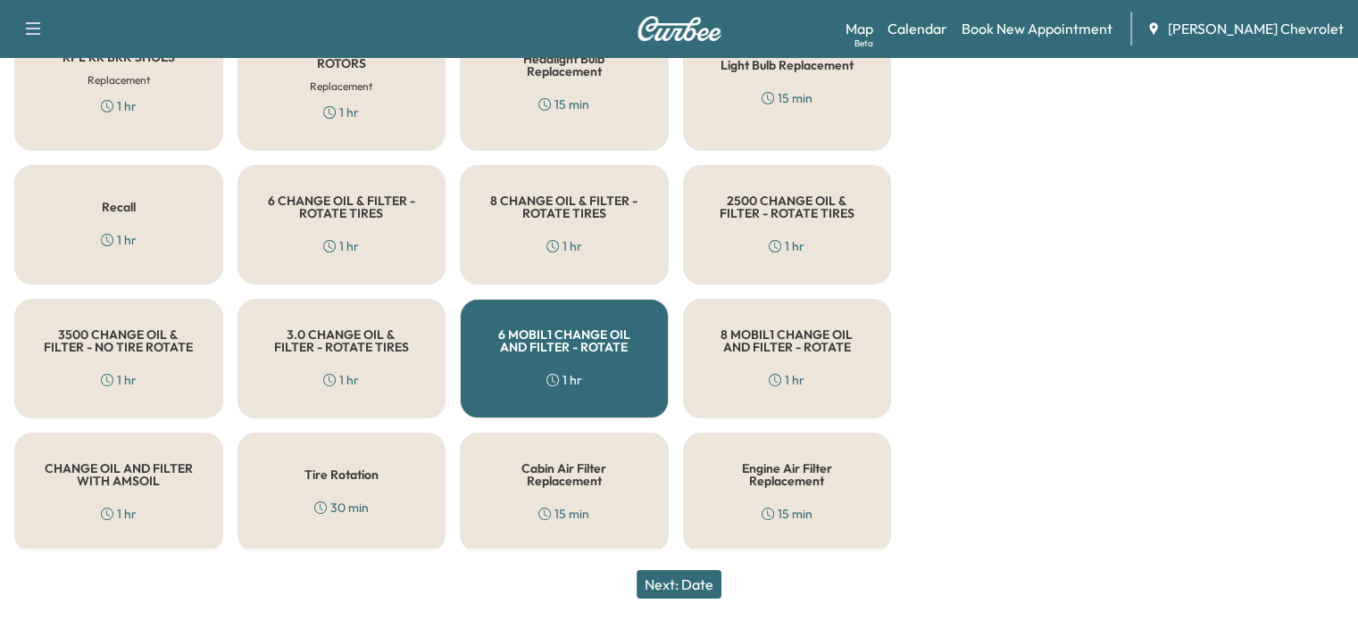
click at [695, 582] on button "Next: Date" at bounding box center [678, 584] width 85 height 29
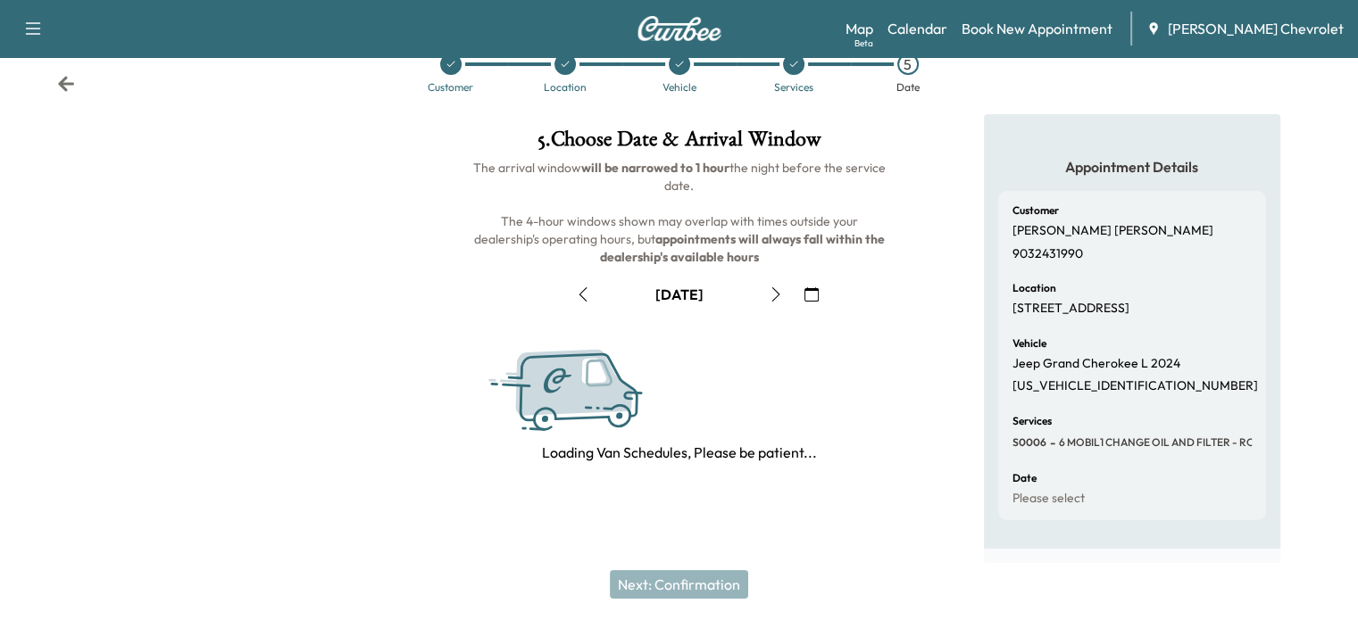
scroll to position [270, 0]
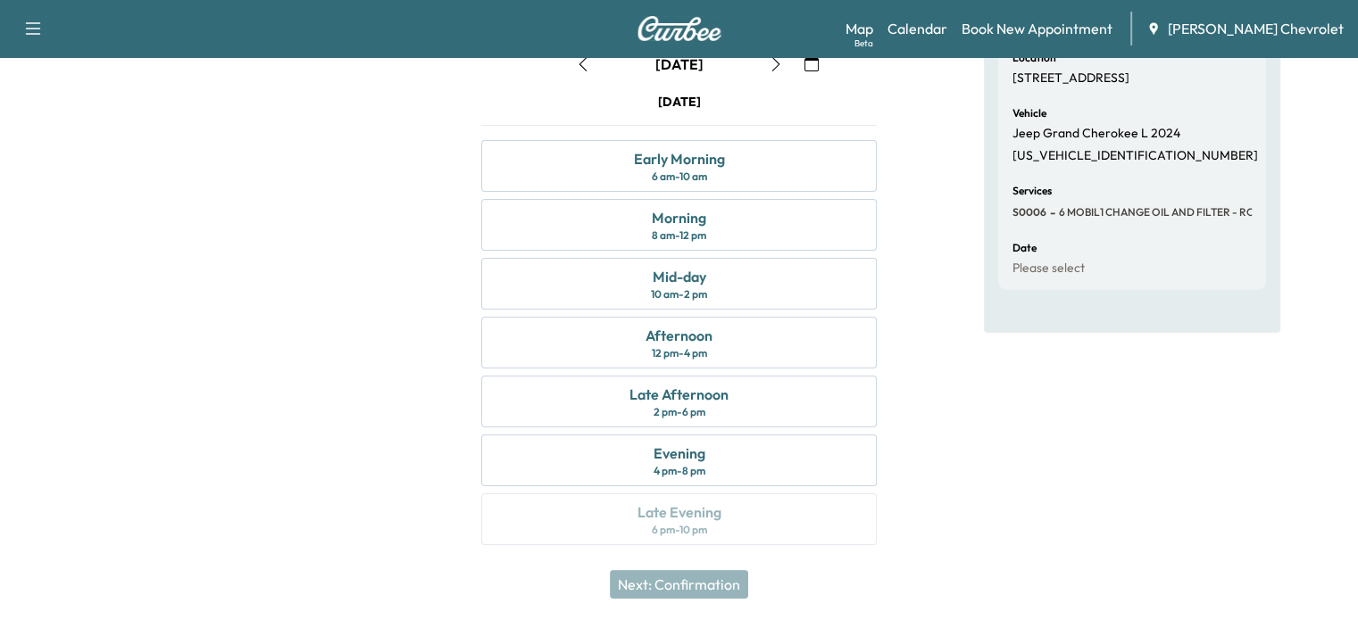
click at [582, 63] on icon "button" at bounding box center [583, 64] width 14 height 14
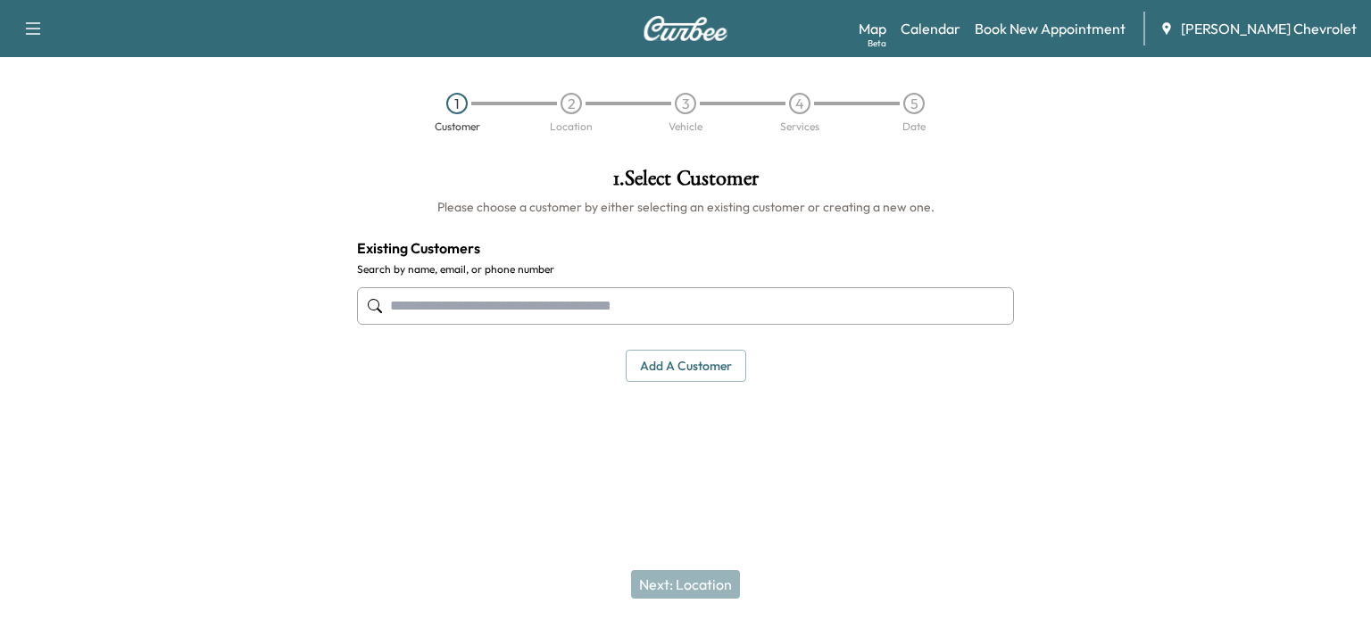
drag, startPoint x: 546, startPoint y: 308, endPoint x: 565, endPoint y: 301, distance: 20.1
click at [553, 303] on input "text" at bounding box center [685, 305] width 657 height 37
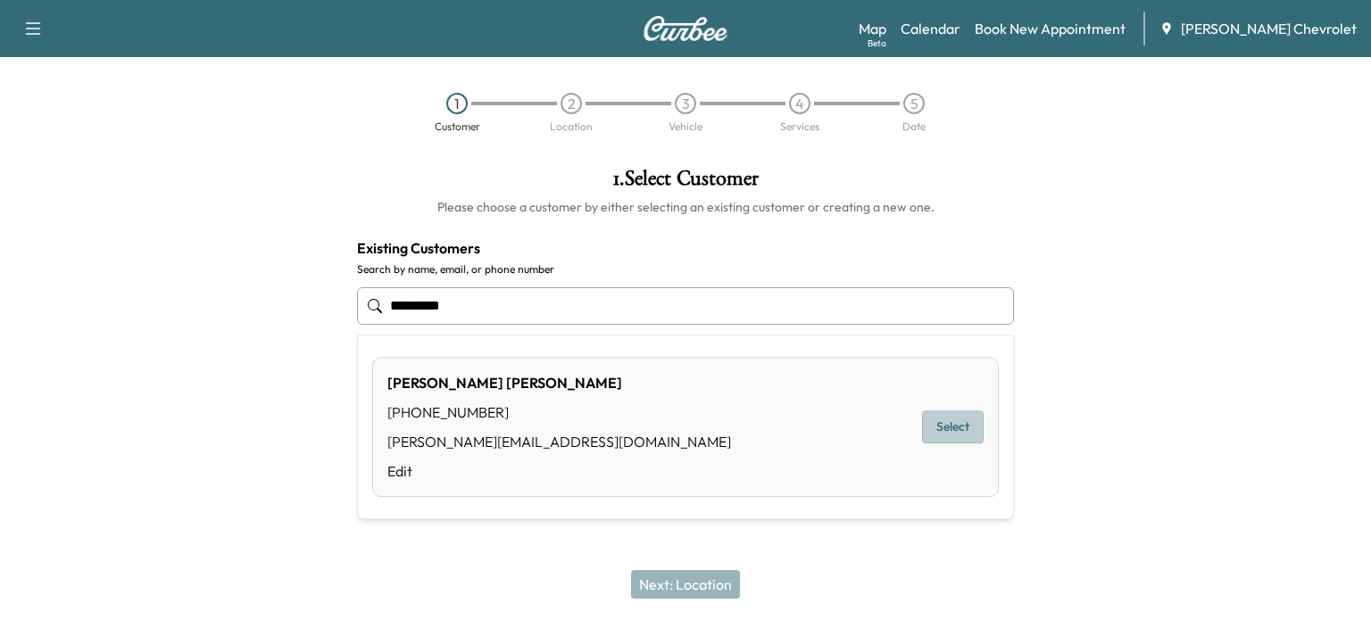
click at [959, 423] on button "Select" at bounding box center [953, 427] width 62 height 33
type input "**********"
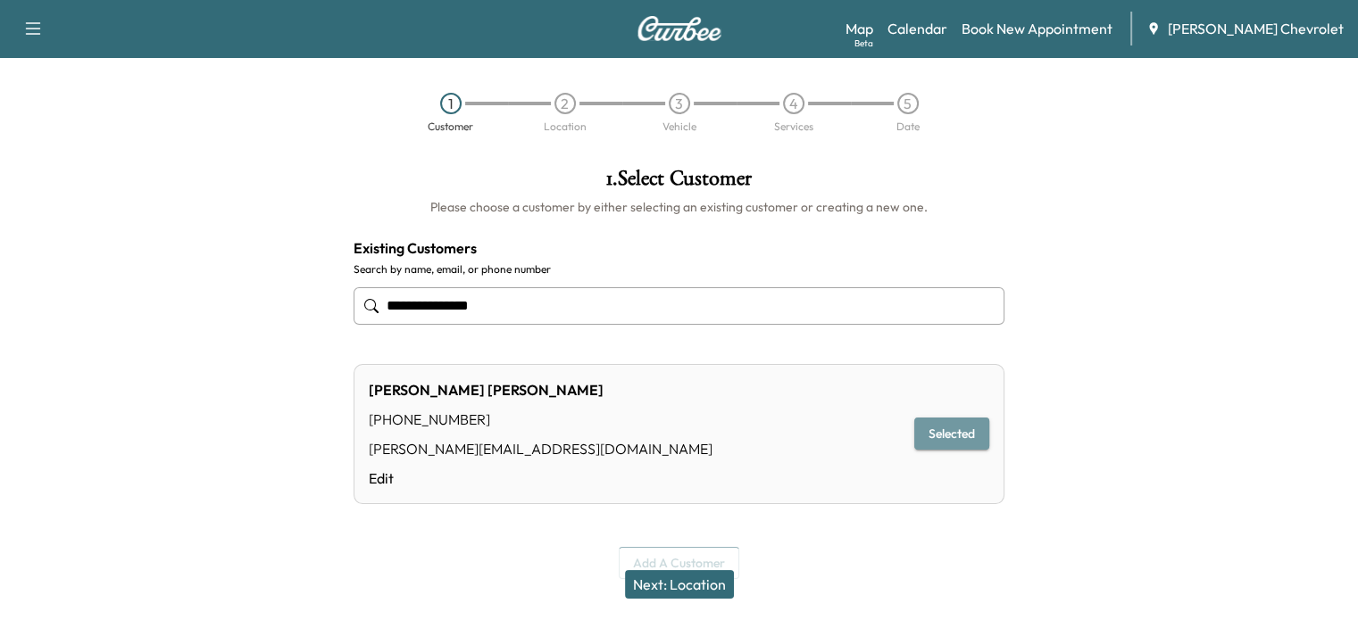
click at [935, 440] on button "Selected" at bounding box center [951, 434] width 75 height 33
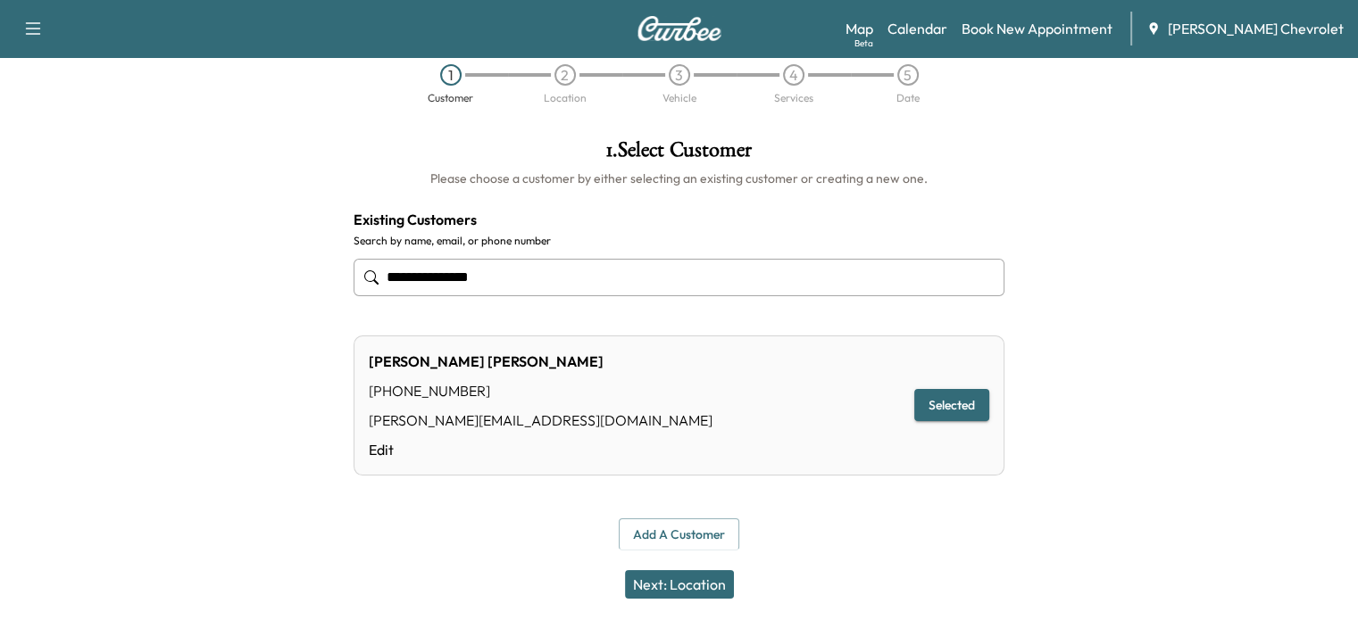
click at [711, 579] on button "Next: Location" at bounding box center [679, 584] width 109 height 29
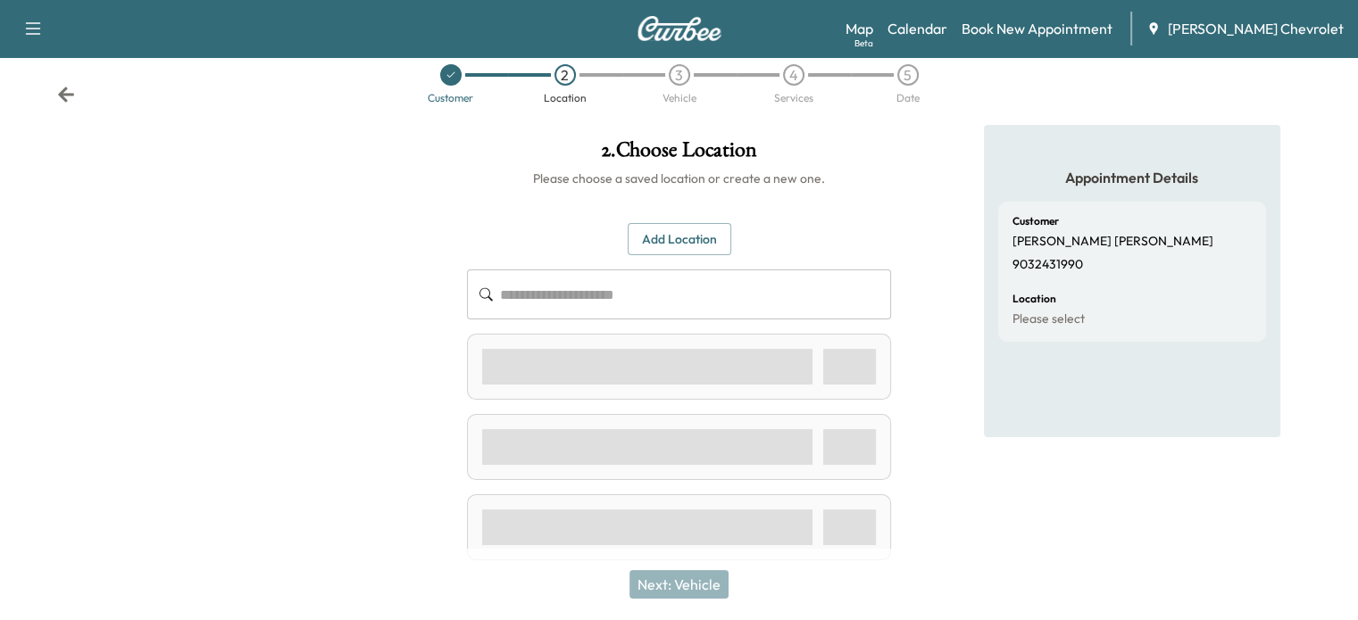
scroll to position [0, 0]
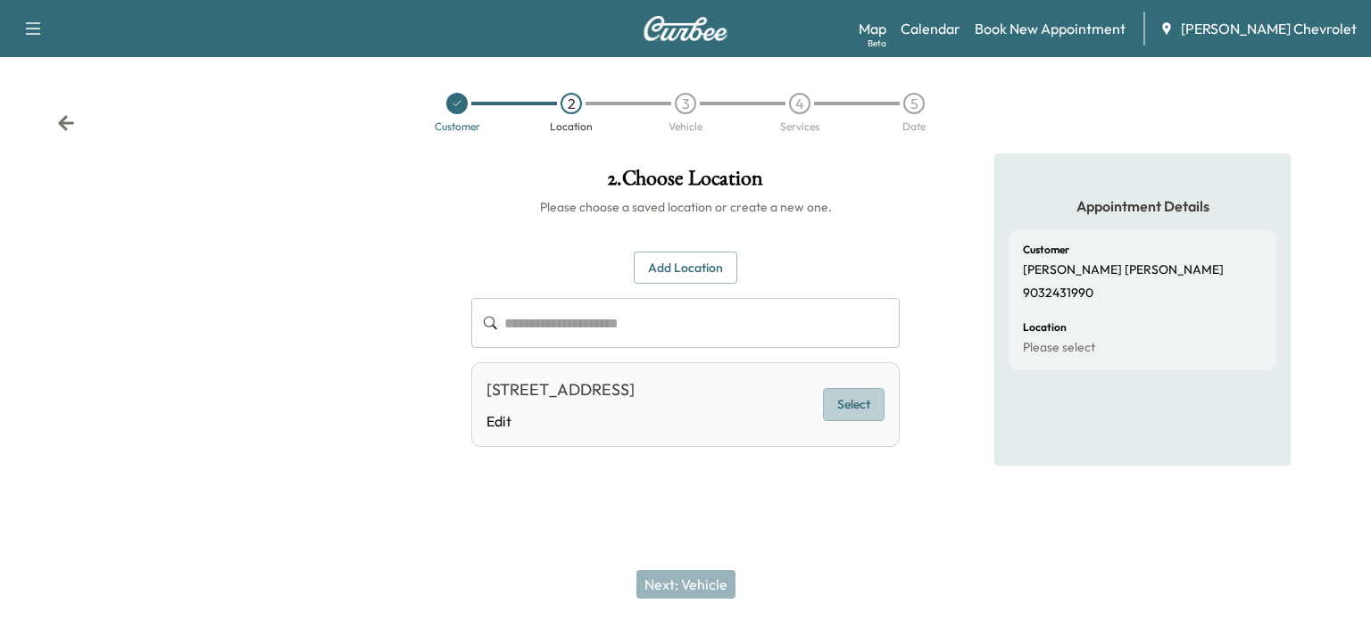
click at [864, 413] on button "Select" at bounding box center [854, 404] width 62 height 33
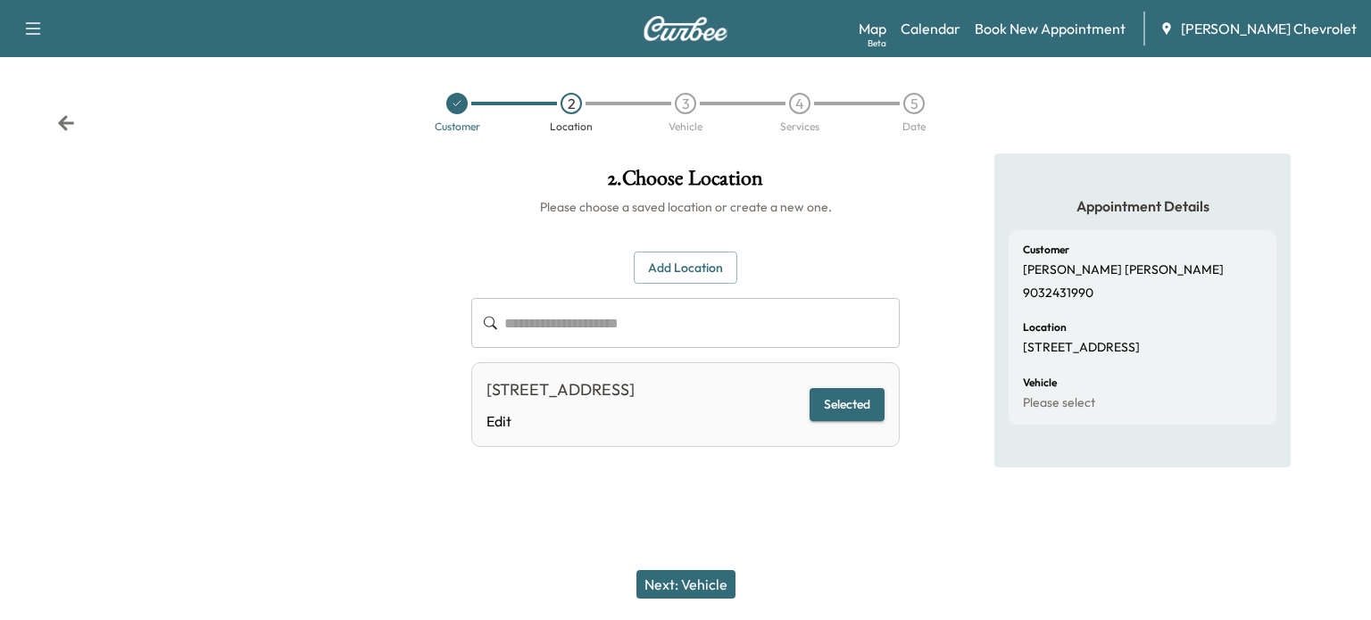
click at [707, 569] on div "Next: Vehicle" at bounding box center [685, 584] width 1371 height 71
drag, startPoint x: 697, startPoint y: 582, endPoint x: 719, endPoint y: 589, distance: 23.4
click at [699, 582] on button "Next: Vehicle" at bounding box center [685, 584] width 99 height 29
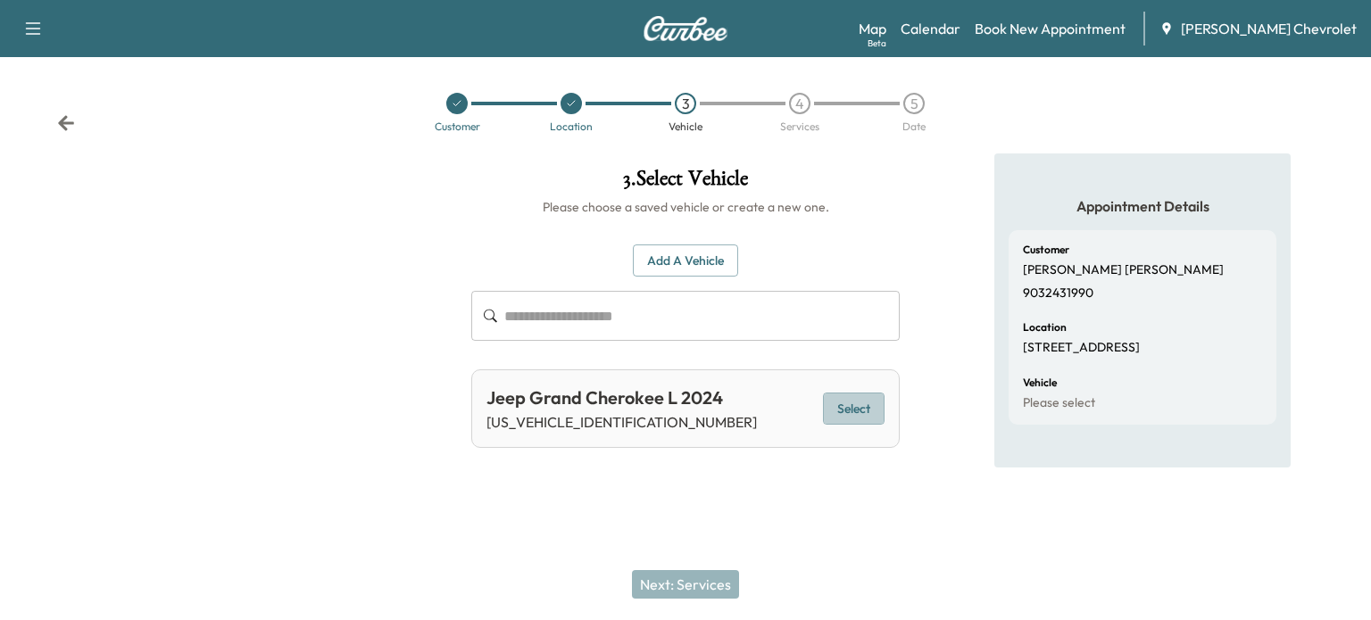
click at [861, 404] on button "Select" at bounding box center [854, 409] width 62 height 33
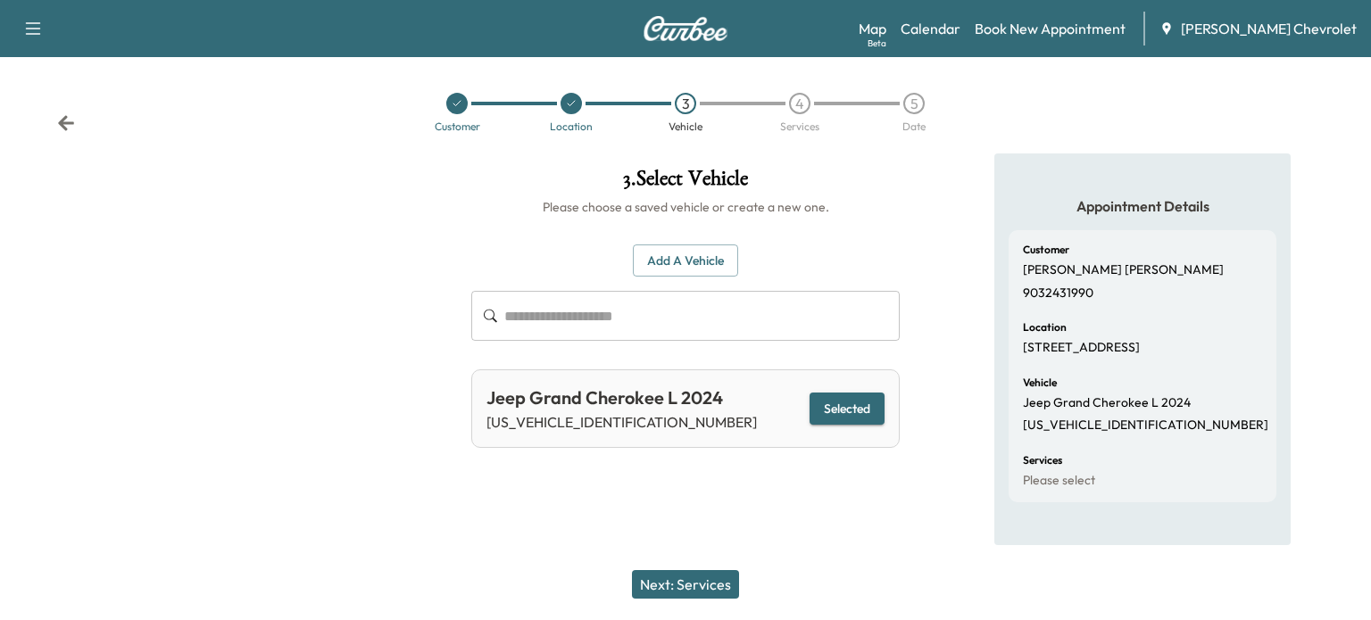
click at [698, 586] on button "Next: Services" at bounding box center [685, 584] width 107 height 29
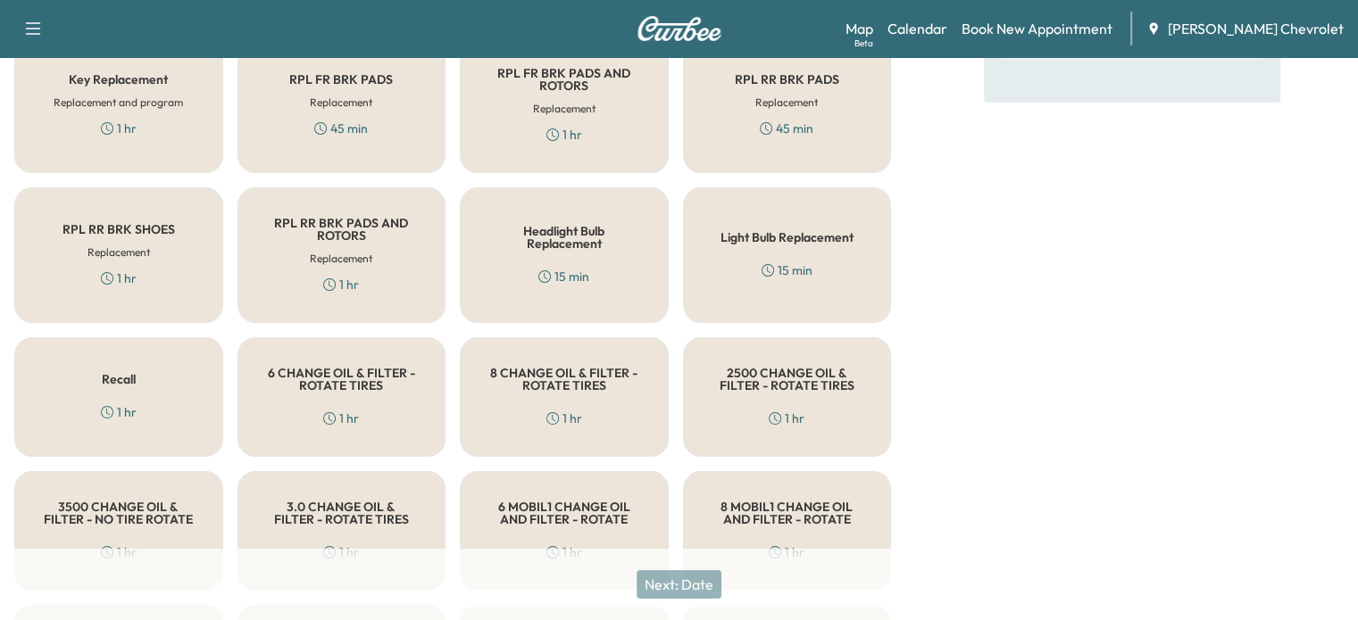
scroll to position [446, 0]
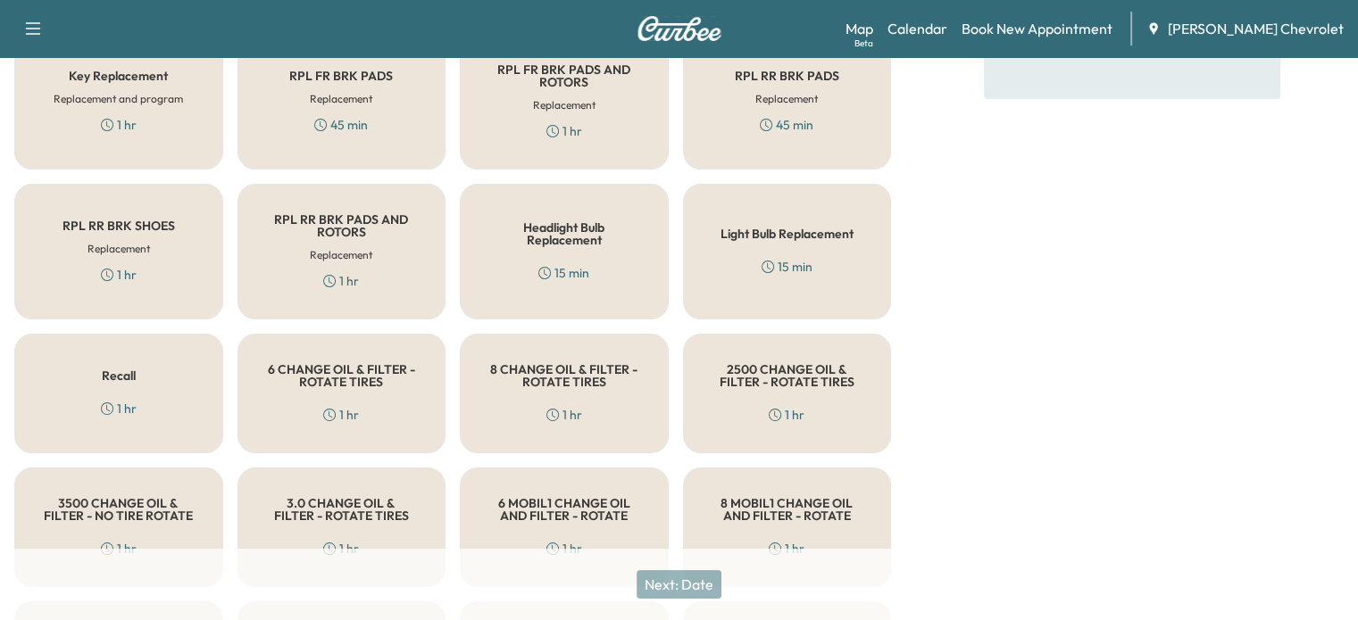
click at [364, 378] on h5 "6 CHANGE OIL & FILTER - ROTATE TIRES" at bounding box center [342, 375] width 150 height 25
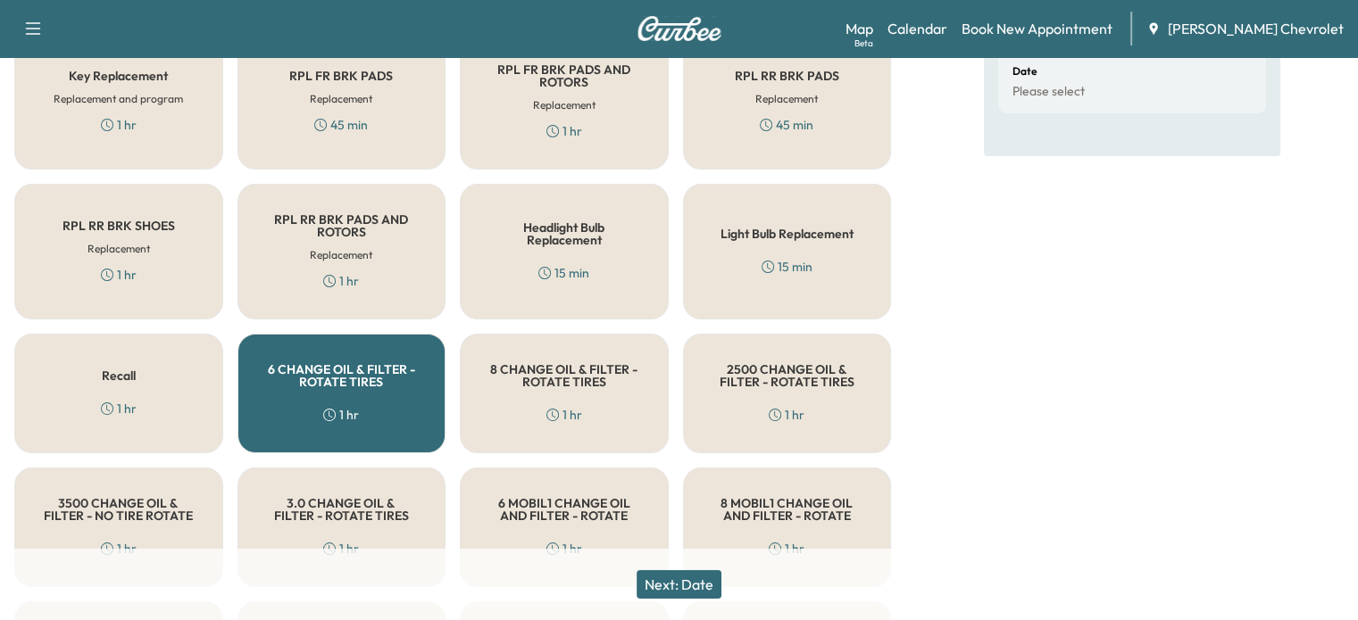
click at [692, 585] on button "Next: Date" at bounding box center [678, 584] width 85 height 29
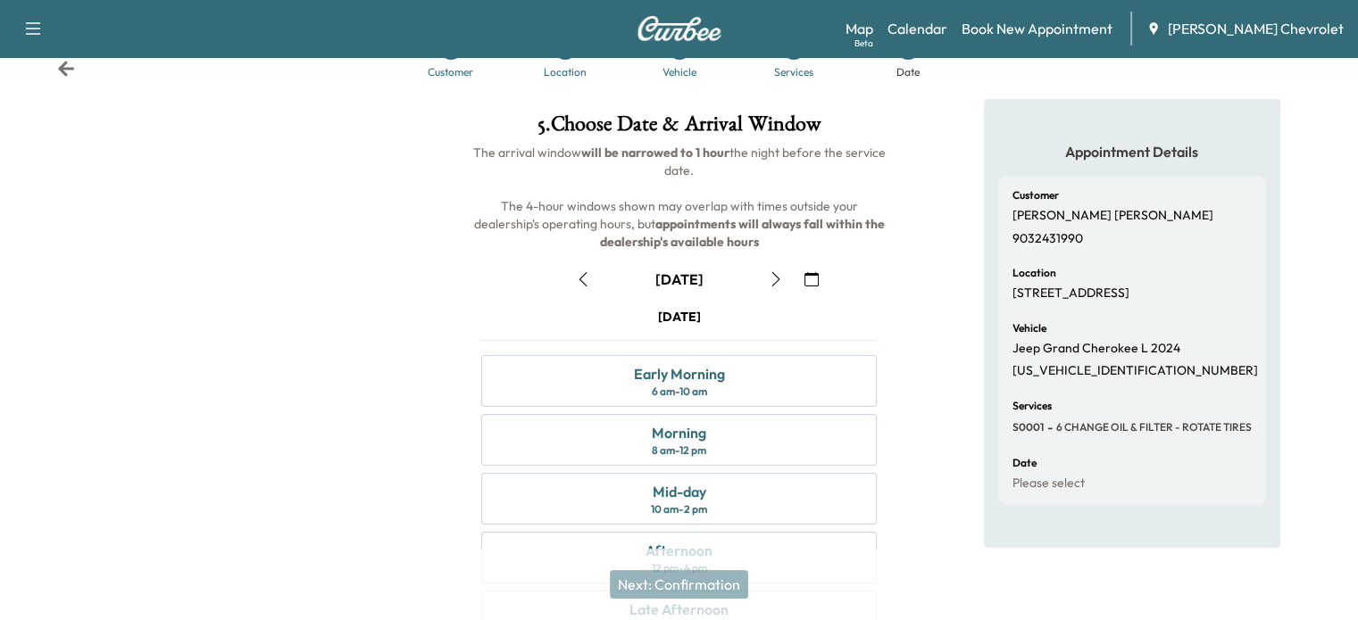
scroll to position [270, 0]
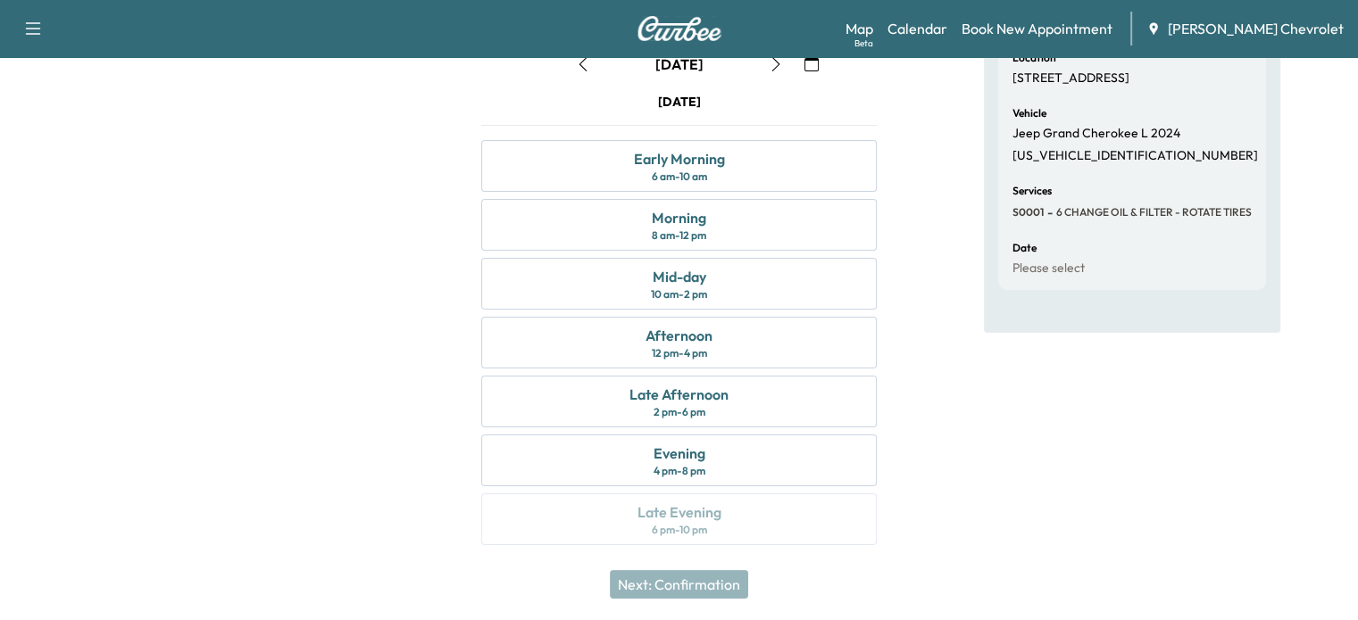
click at [580, 67] on icon "button" at bounding box center [583, 64] width 14 height 14
click at [655, 394] on div "Late Afternoon" at bounding box center [678, 394] width 99 height 21
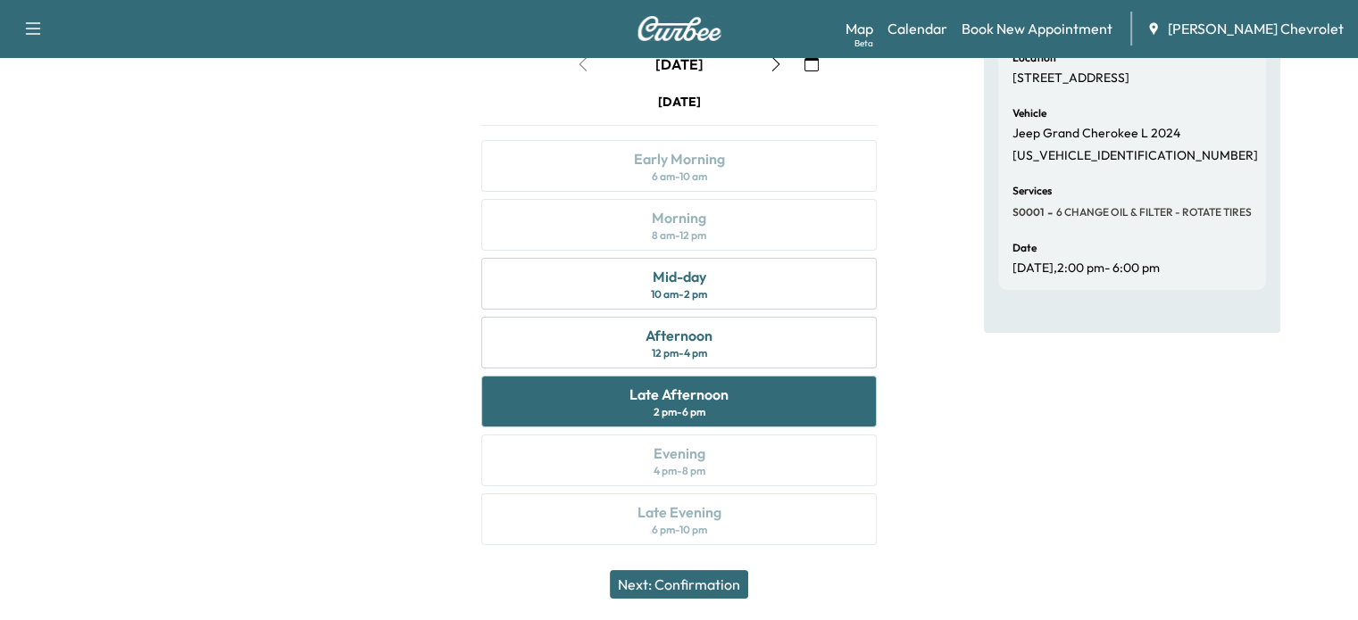
click at [668, 581] on button "Next: Confirmation" at bounding box center [679, 584] width 138 height 29
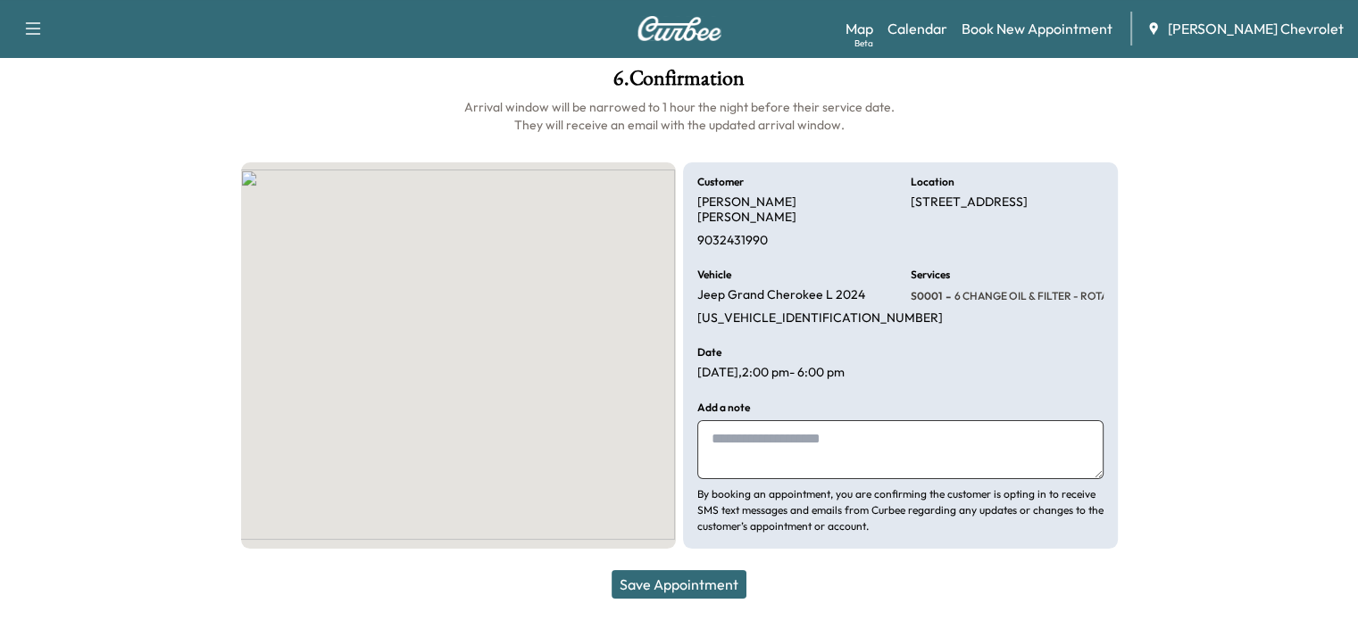
scroll to position [83, 0]
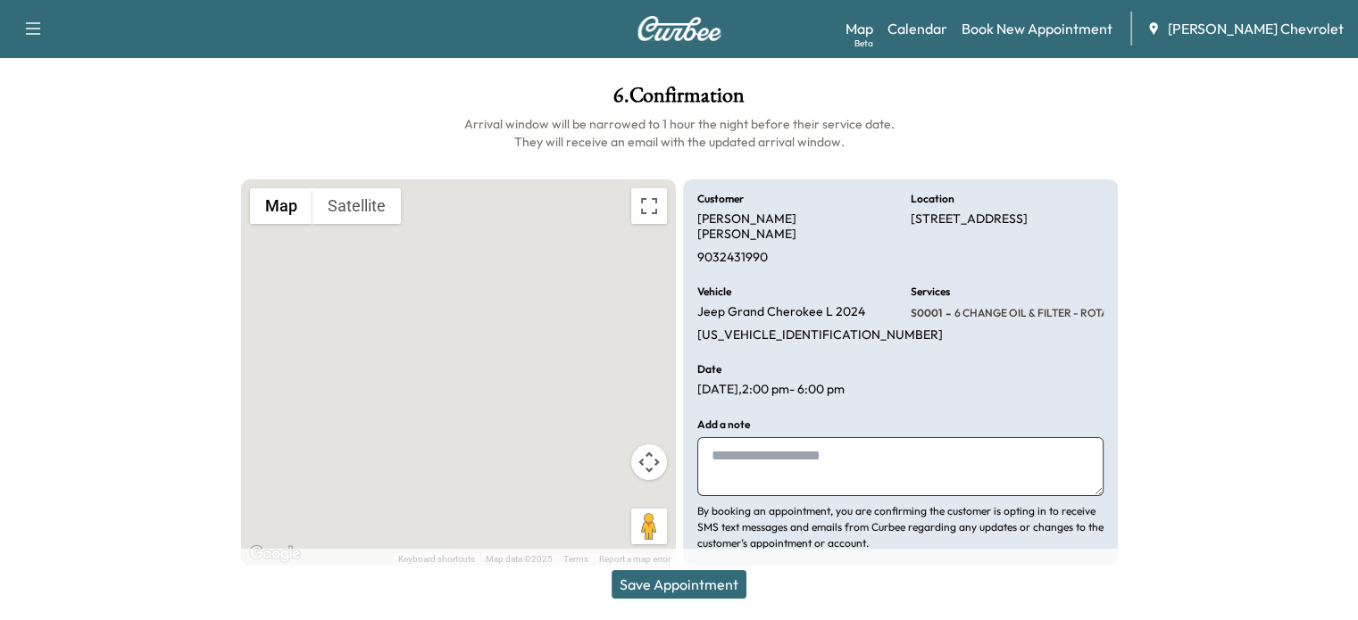
drag, startPoint x: 734, startPoint y: 449, endPoint x: 743, endPoint y: 447, distance: 9.1
click at [741, 447] on textarea at bounding box center [900, 466] width 406 height 59
type textarea "**********"
click at [677, 585] on button "Save Appointment" at bounding box center [678, 584] width 135 height 29
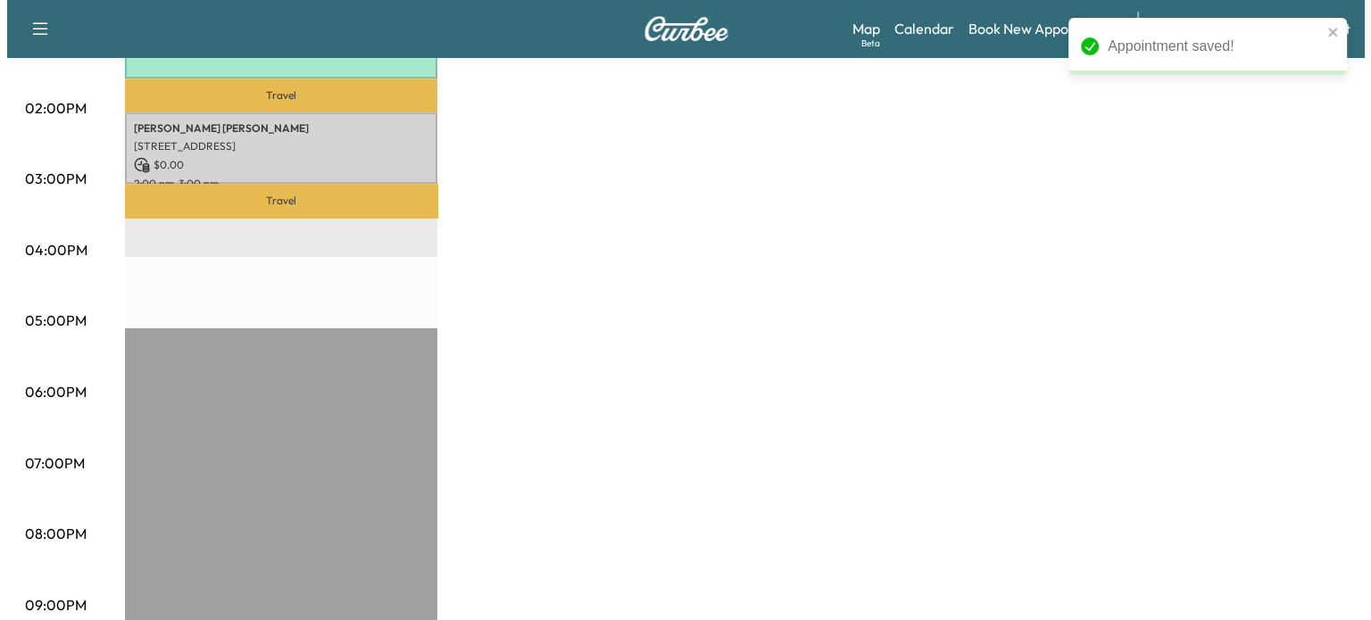
scroll to position [893, 0]
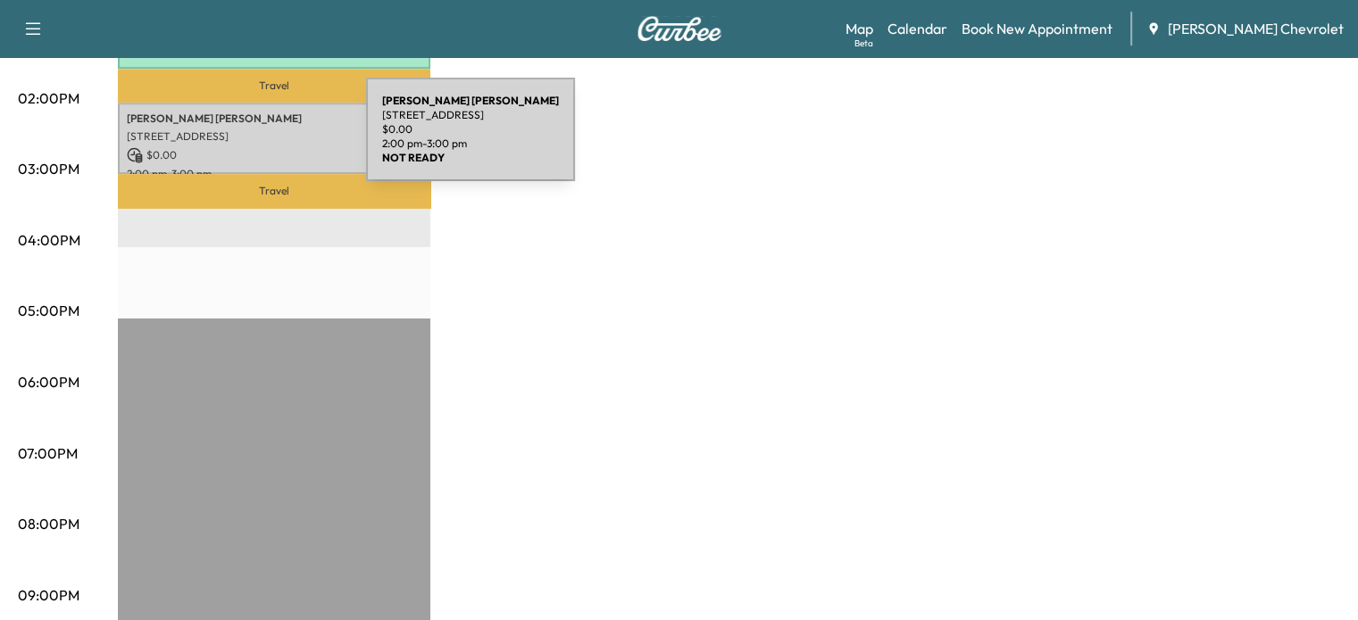
click at [232, 147] on p "$ 0.00" at bounding box center [274, 155] width 295 height 16
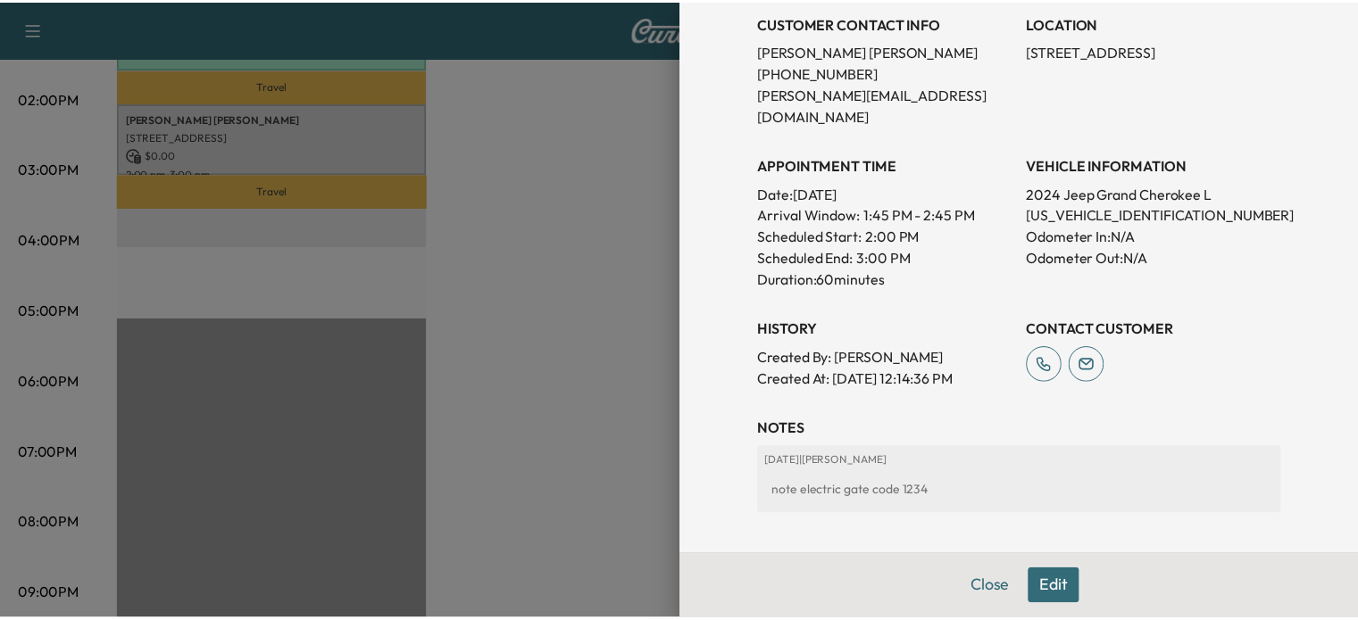
scroll to position [346, 0]
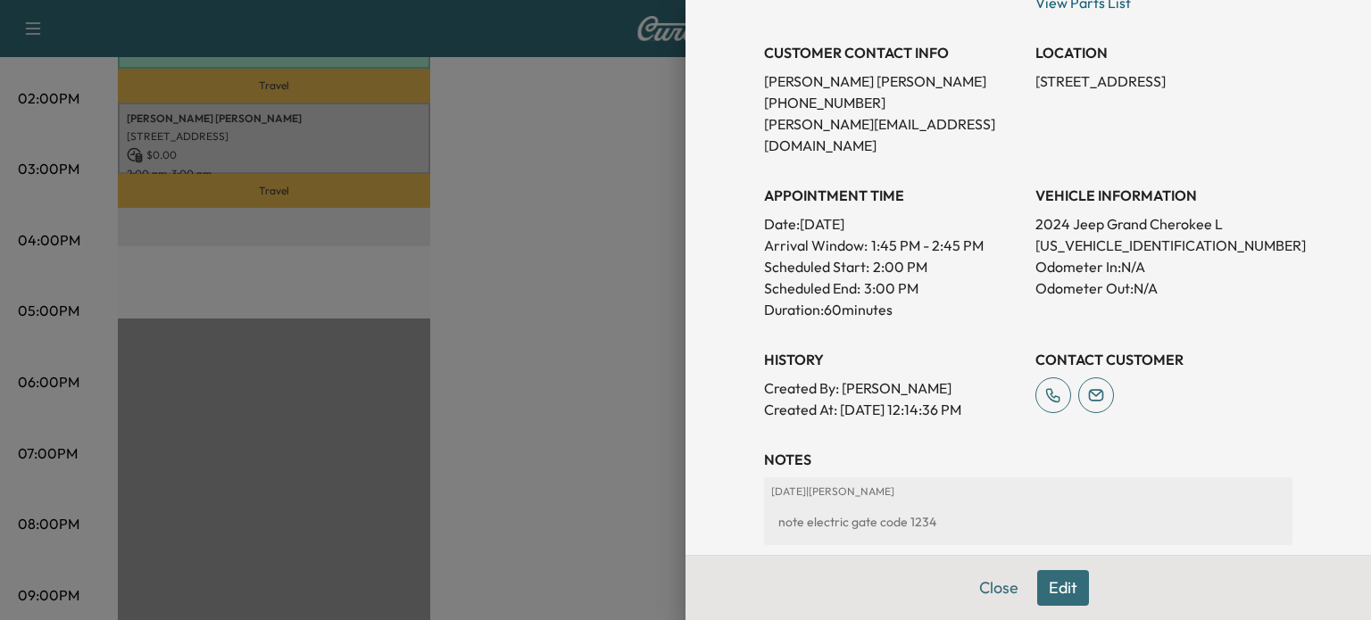
click at [988, 594] on button "Close" at bounding box center [999, 588] width 62 height 36
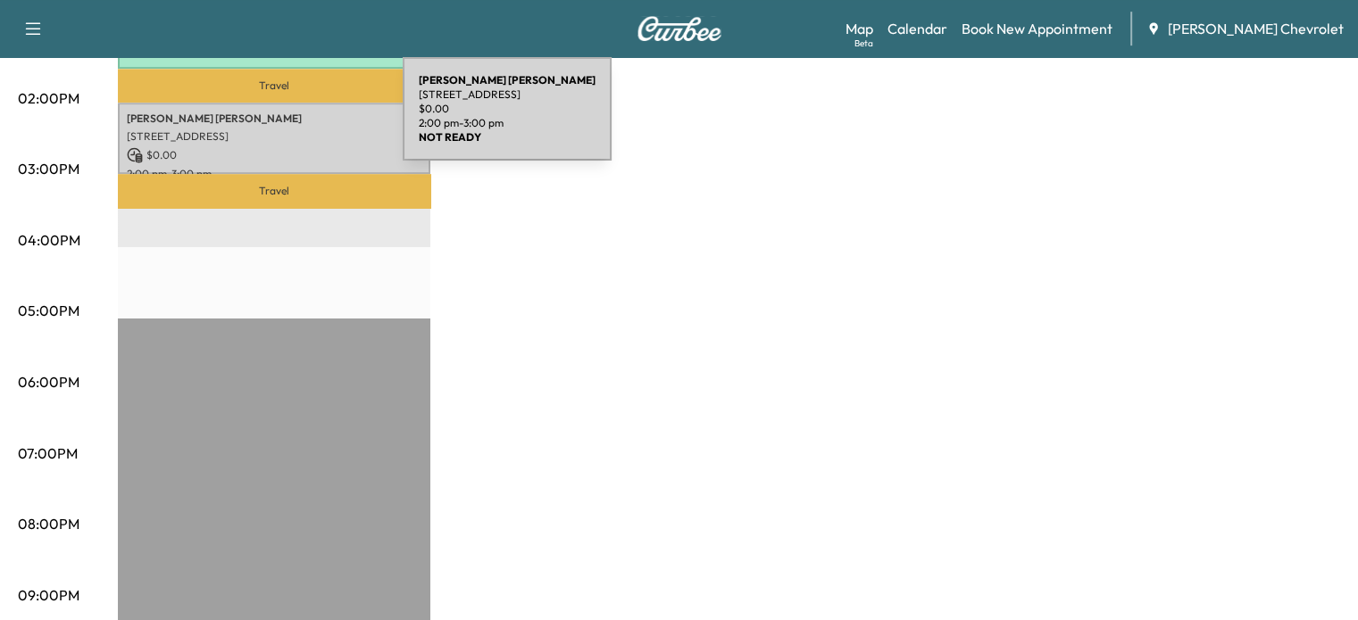
click at [266, 129] on p "[STREET_ADDRESS]" at bounding box center [274, 136] width 295 height 14
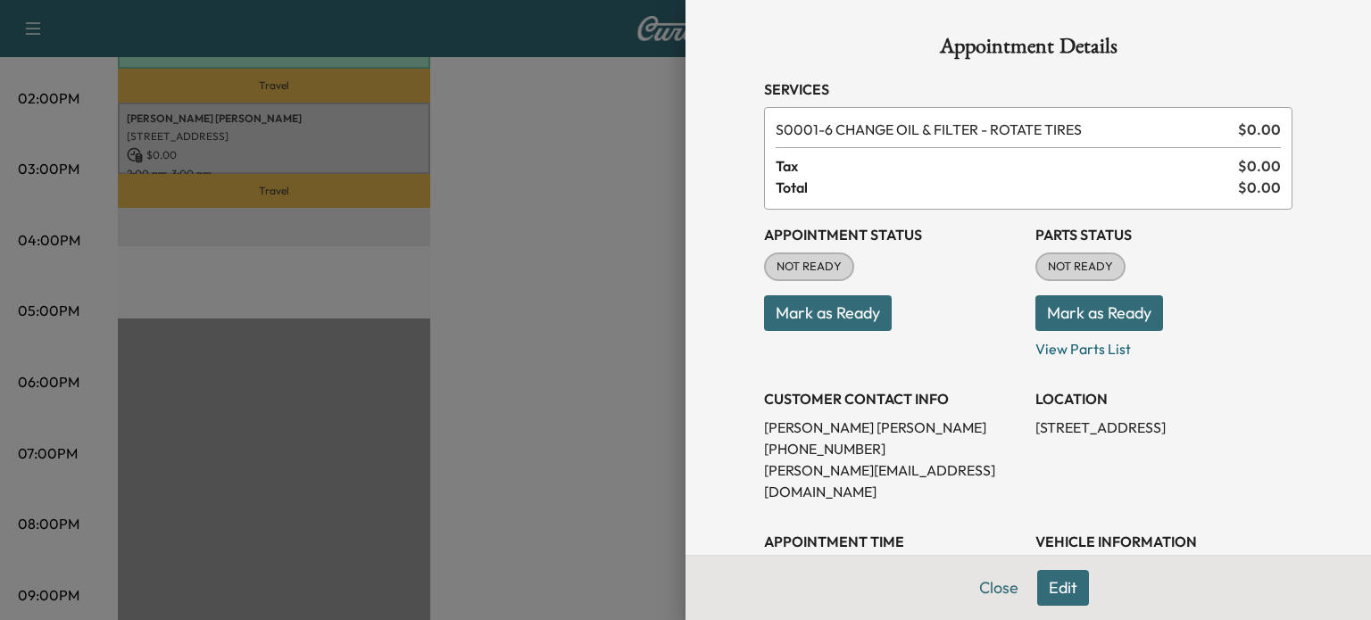
click at [827, 310] on button "Mark as Ready" at bounding box center [828, 313] width 128 height 36
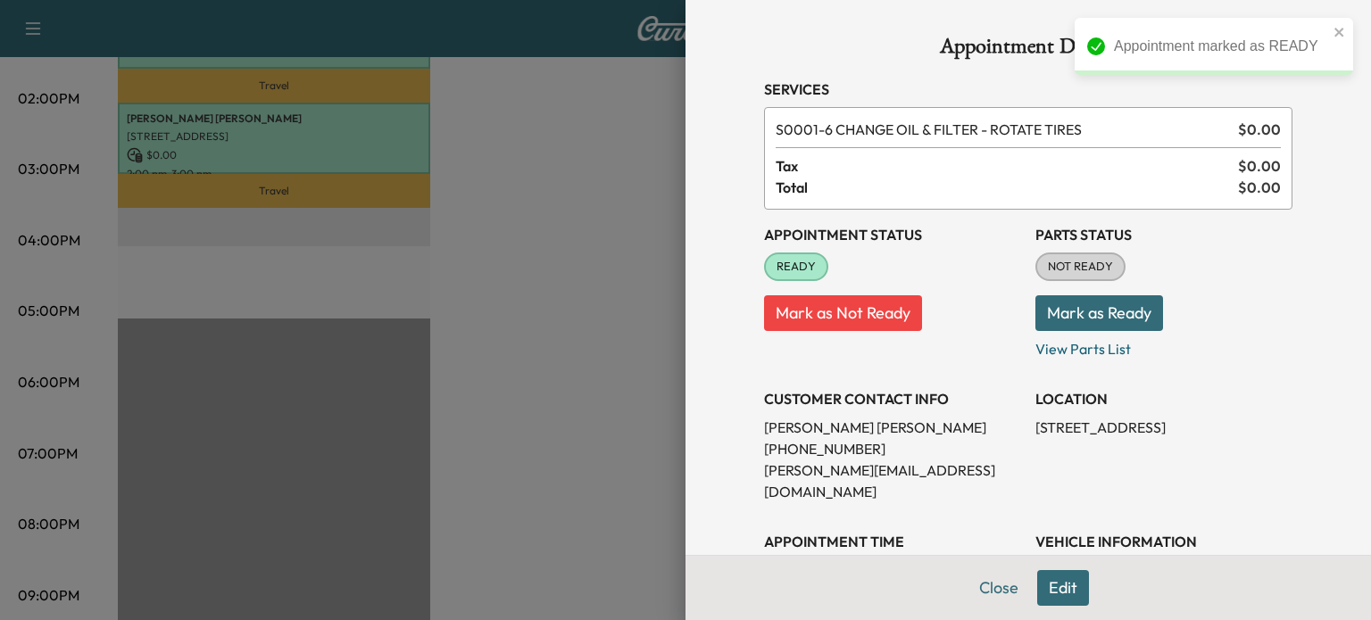
click at [1090, 312] on button "Mark as Ready" at bounding box center [1099, 313] width 128 height 36
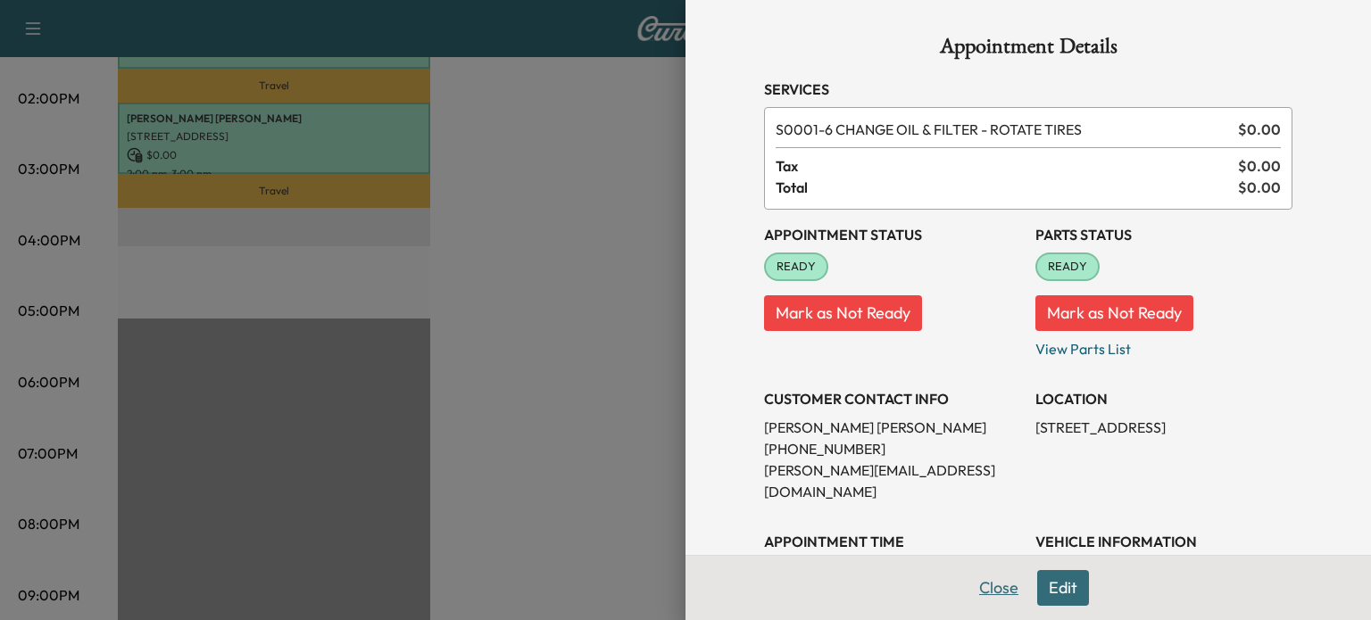
click at [976, 585] on button "Close" at bounding box center [999, 588] width 62 height 36
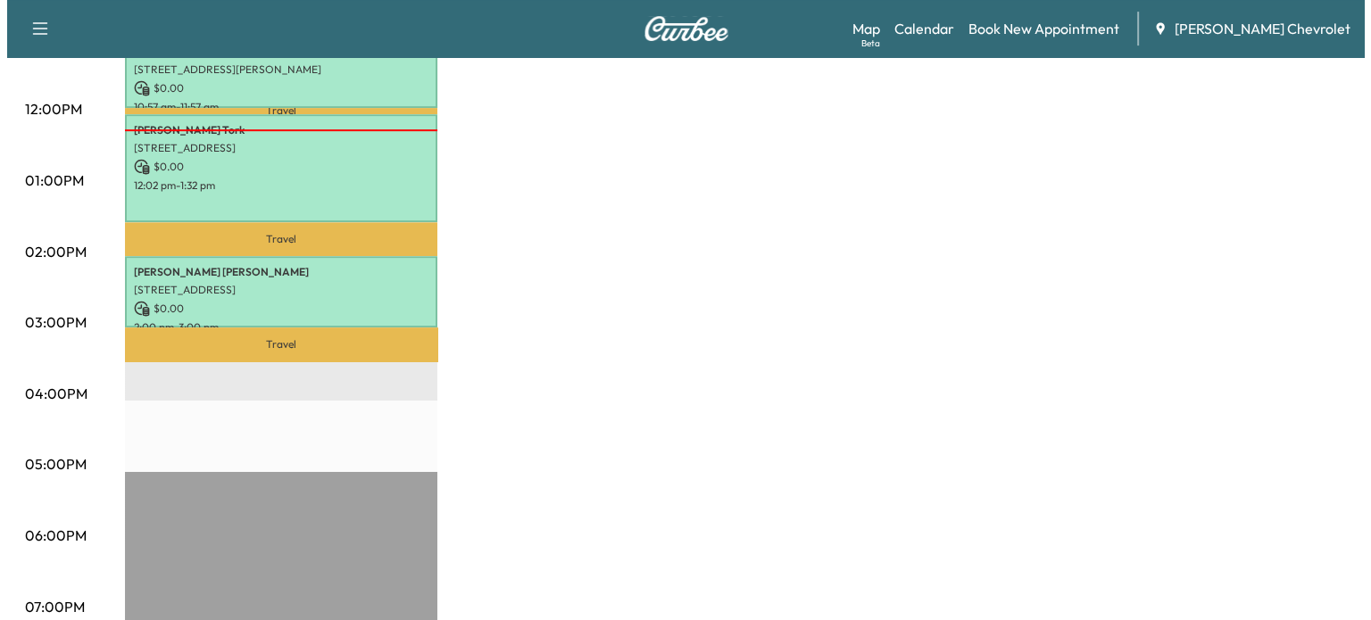
scroll to position [700, 0]
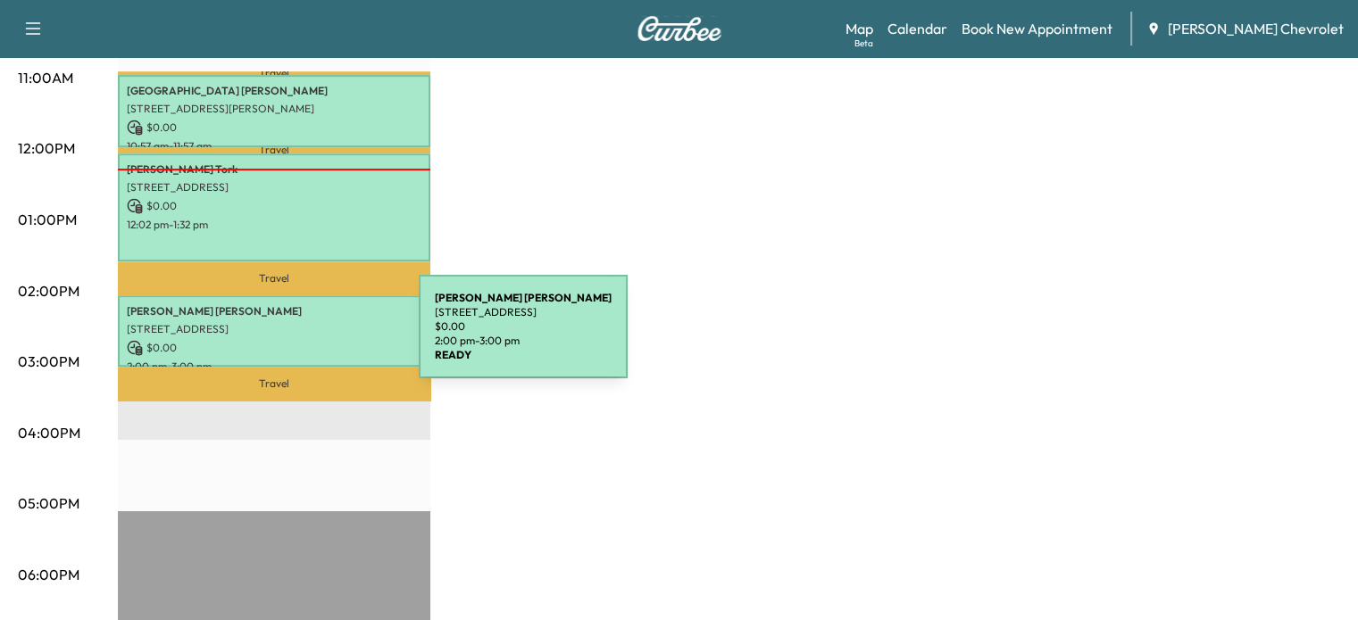
click at [286, 340] on p "$ 0.00" at bounding box center [274, 348] width 295 height 16
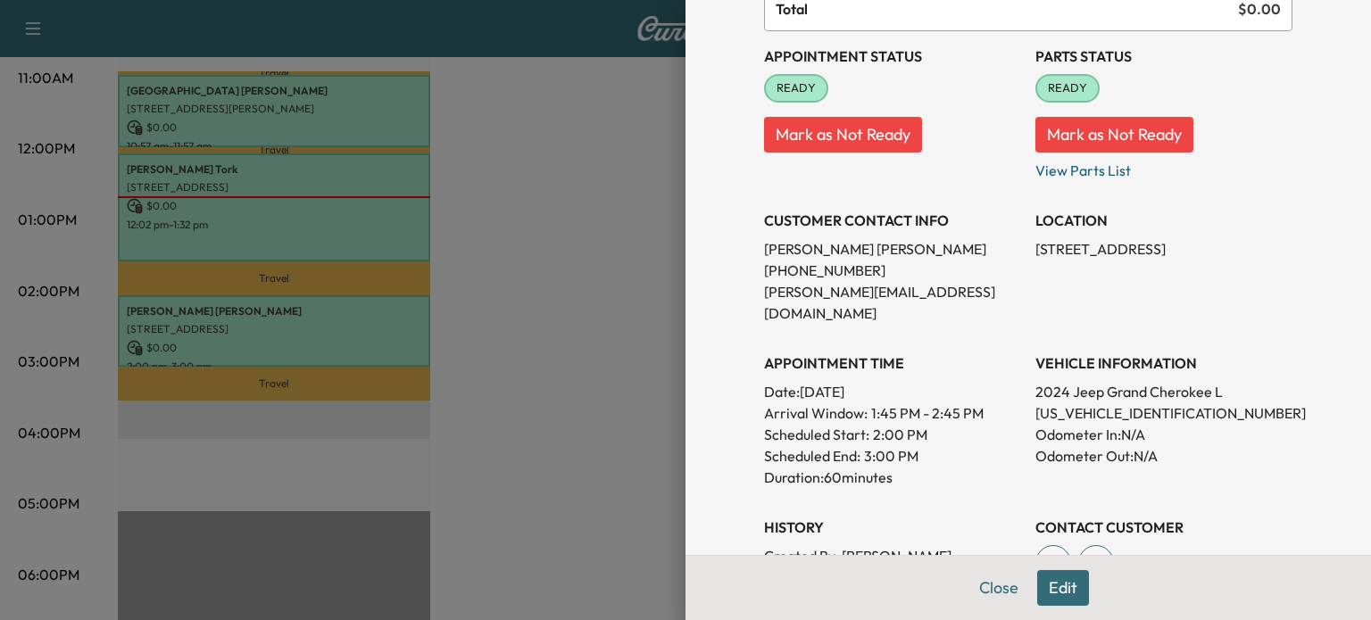
click at [1050, 593] on button "Edit" at bounding box center [1063, 588] width 52 height 36
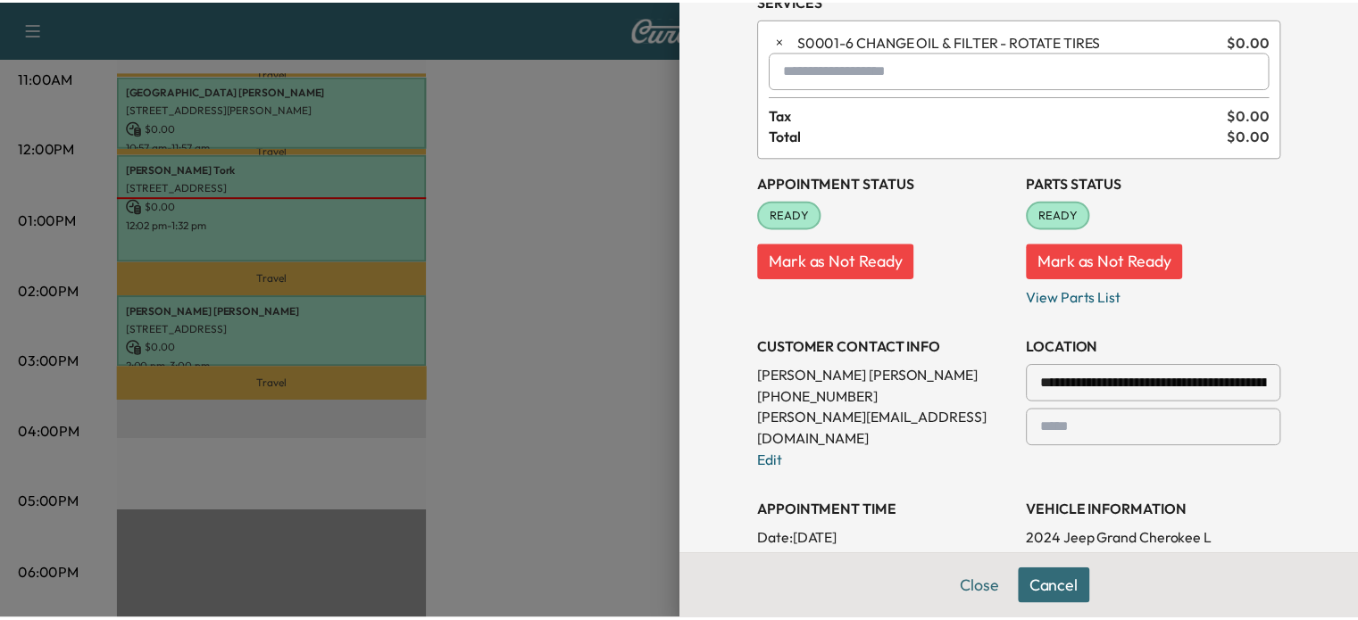
scroll to position [0, 0]
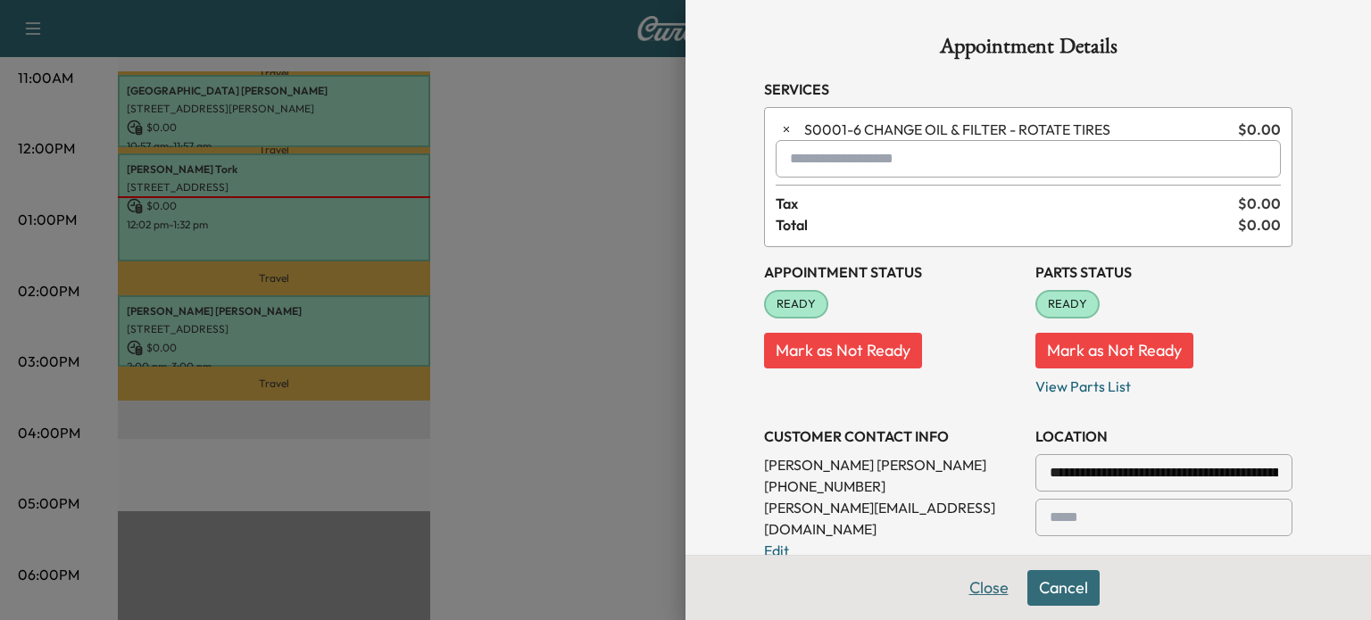
click at [984, 591] on button "Close" at bounding box center [989, 588] width 62 height 36
